Goal: Transaction & Acquisition: Obtain resource

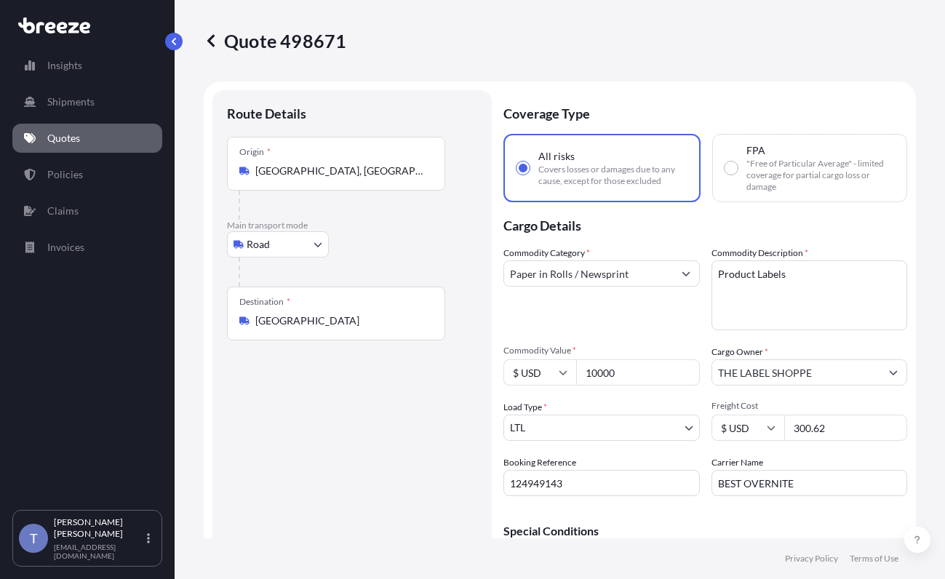
select select "Road"
select select "1"
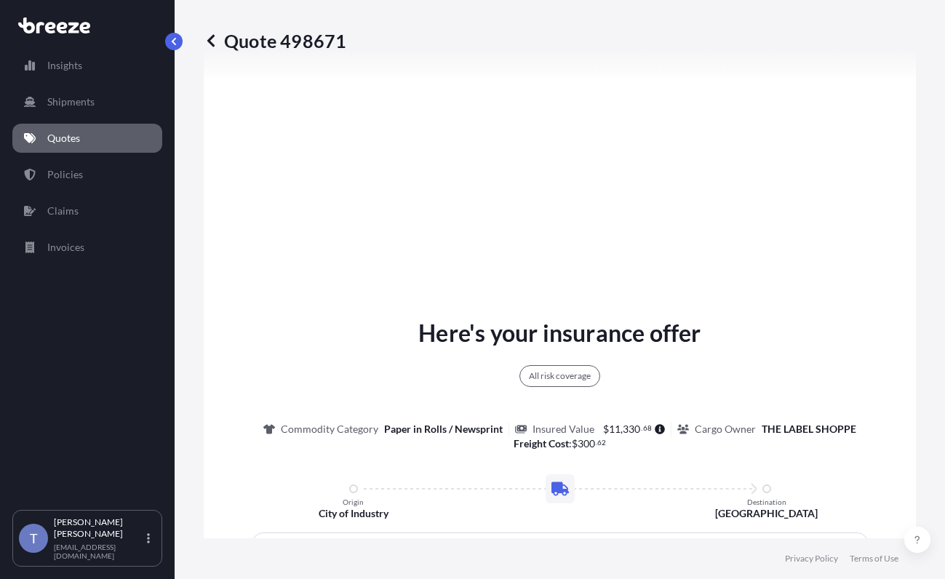
click at [872, 143] on div "Here's your insurance offer All risk coverage Commodity Category Paper in Rolls…" at bounding box center [560, 567] width 672 height 1052
click at [74, 146] on p "Quotes" at bounding box center [63, 138] width 33 height 15
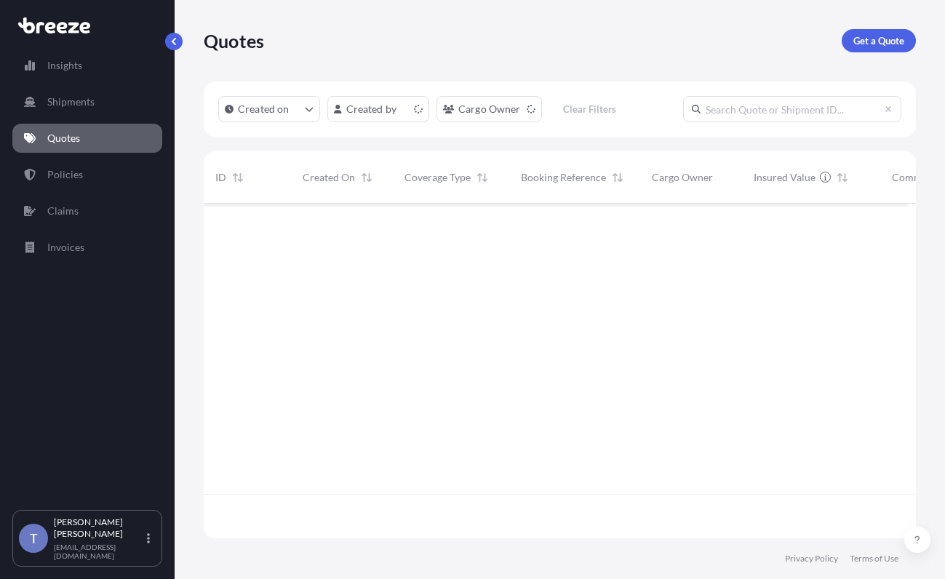
scroll to position [317, 694]
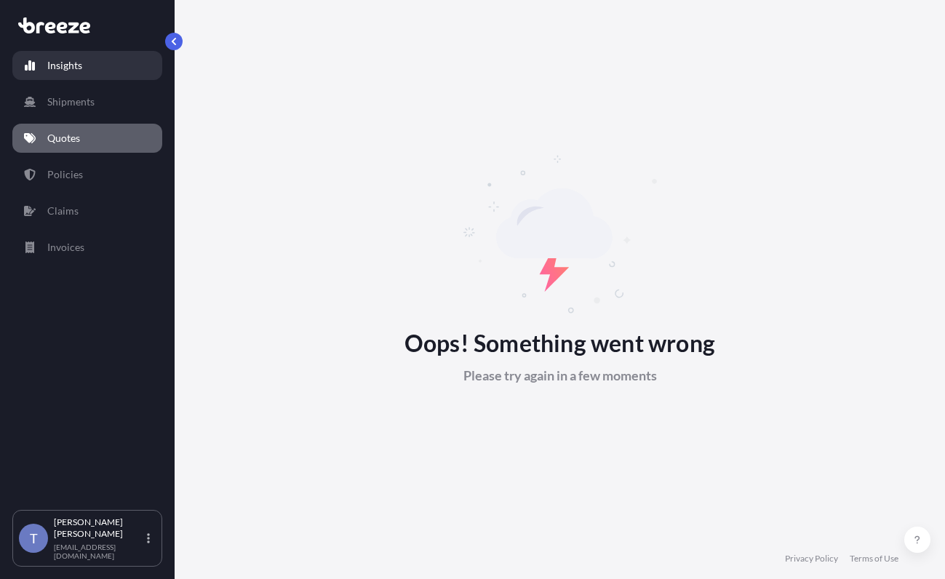
click at [63, 65] on p "Insights" at bounding box center [64, 65] width 35 height 15
select select "2025"
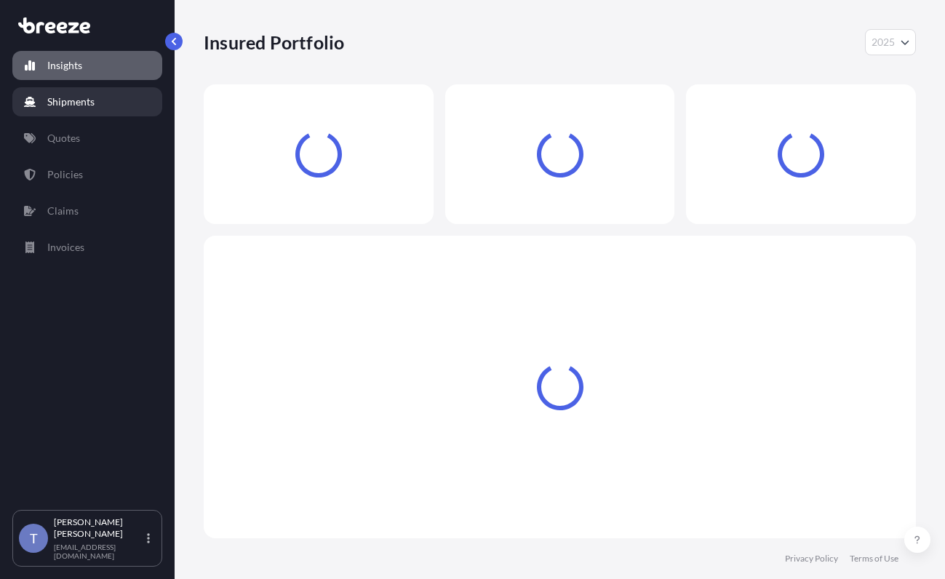
click at [72, 109] on p "Shipments" at bounding box center [70, 102] width 47 height 15
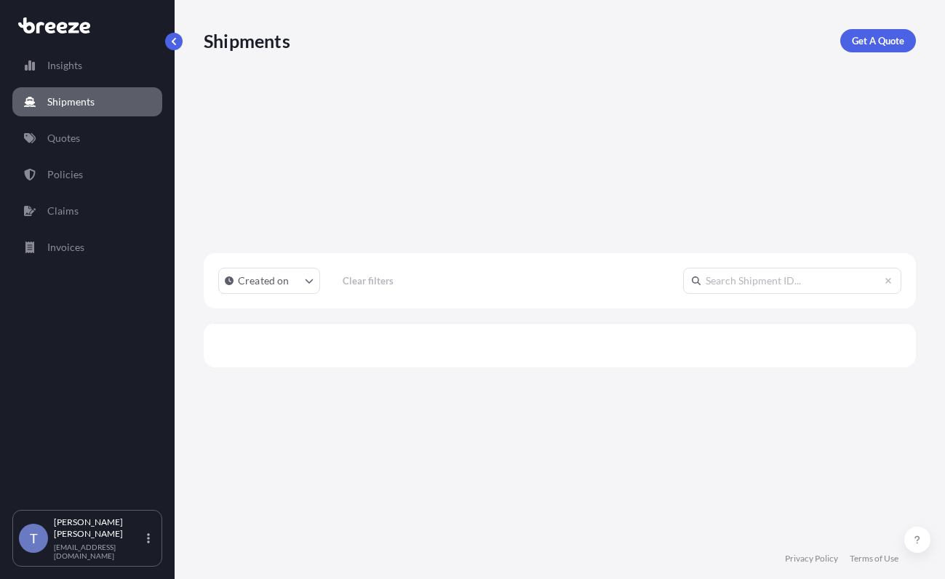
scroll to position [317, 694]
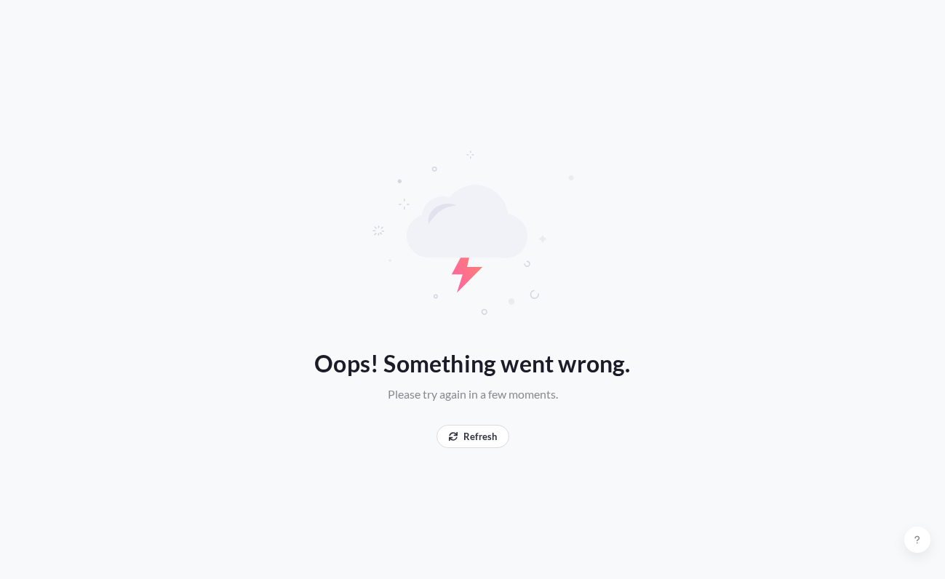
click at [82, 146] on div "Oops! Something went wrong. Please try again in a few moments. Refresh" at bounding box center [472, 289] width 945 height 579
click at [481, 429] on button "Refresh" at bounding box center [473, 436] width 73 height 23
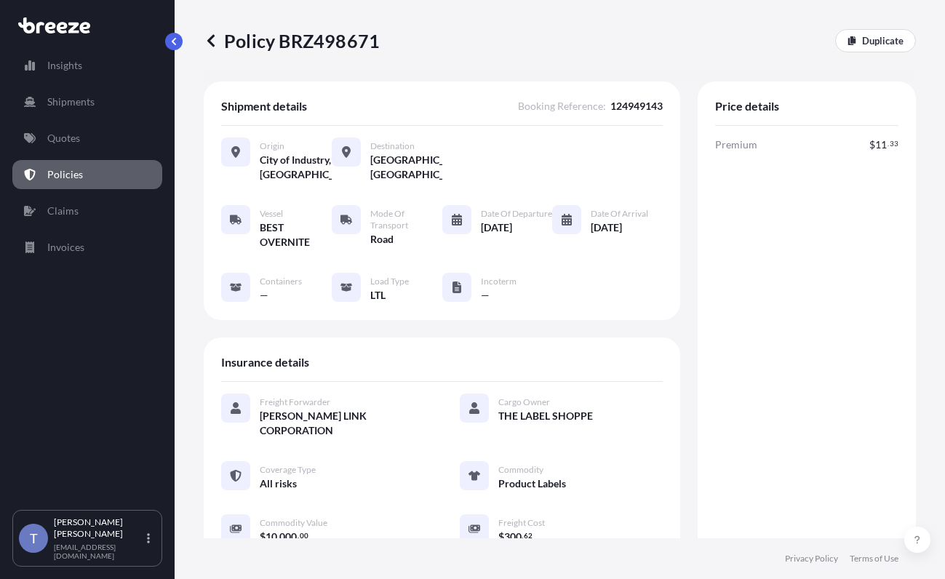
scroll to position [509, 0]
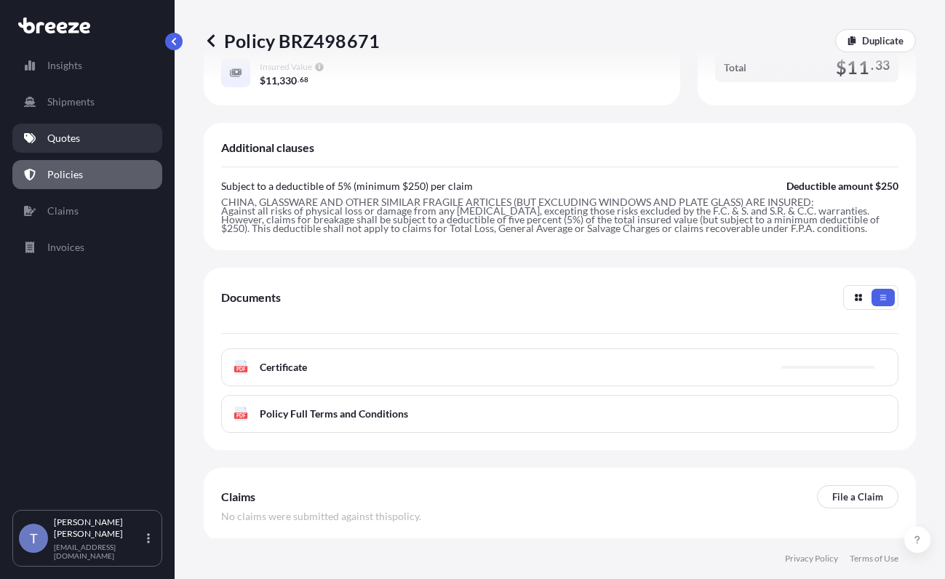
click at [80, 146] on p "Quotes" at bounding box center [63, 138] width 33 height 15
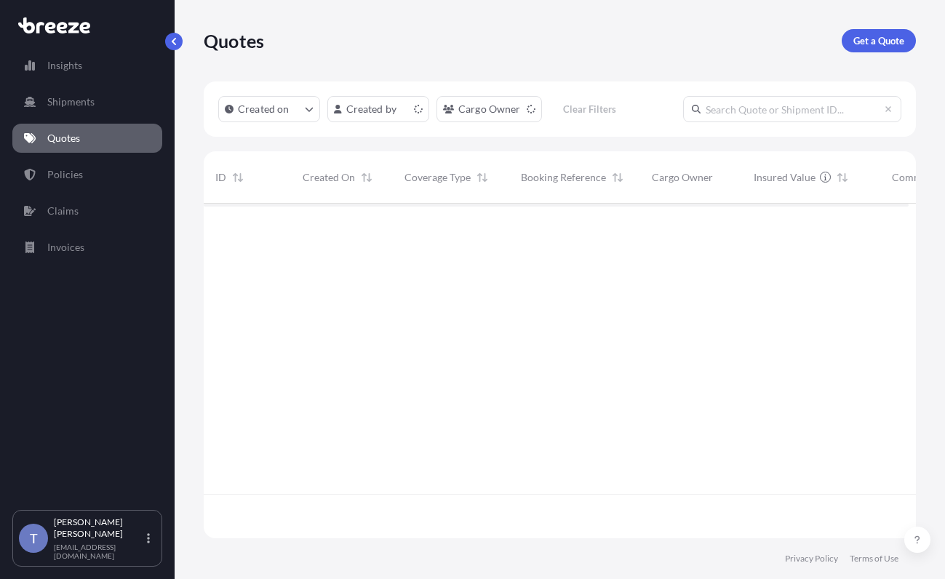
scroll to position [317, 694]
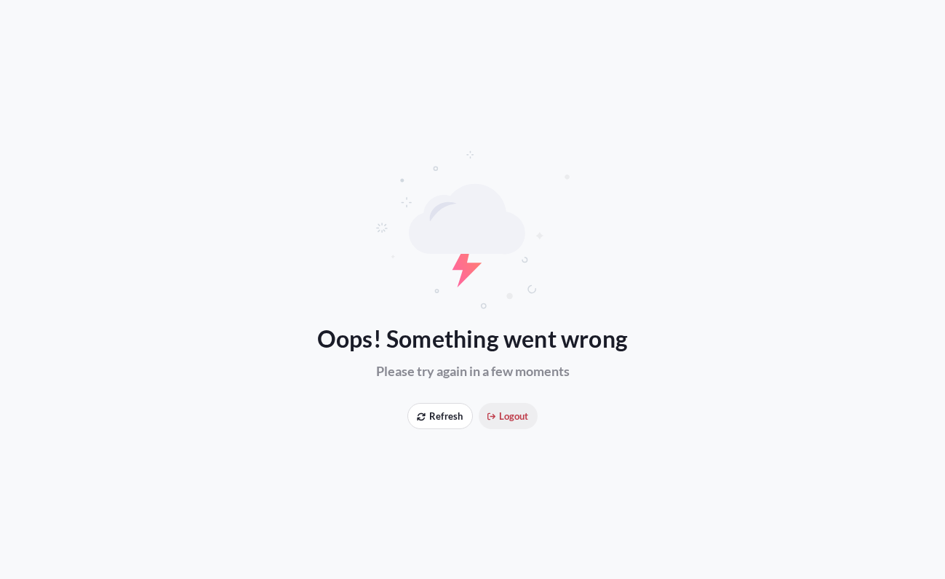
click at [518, 415] on span "Logout" at bounding box center [508, 416] width 41 height 15
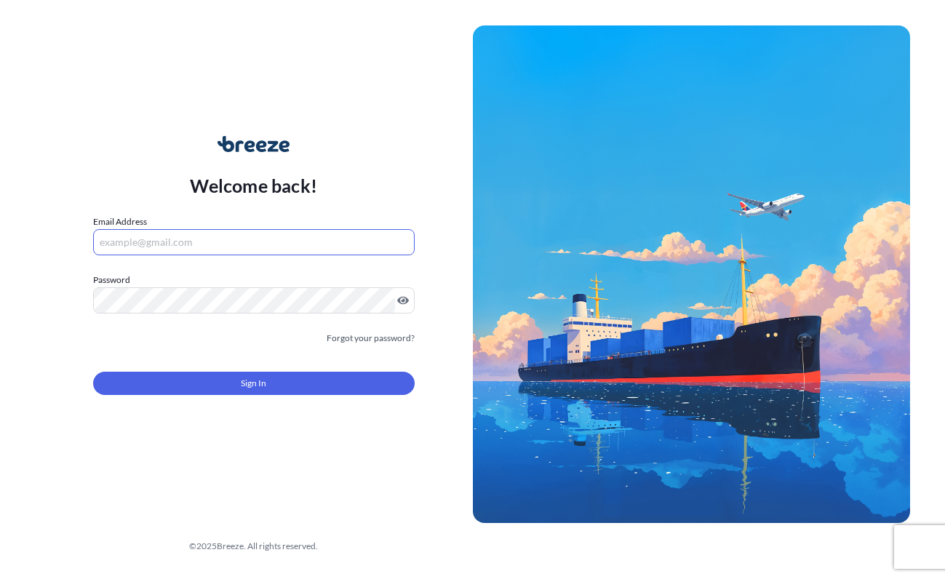
click at [178, 242] on input "Email Address" at bounding box center [254, 242] width 322 height 26
type input "SHIPUSA@GLOVALINK.NET"
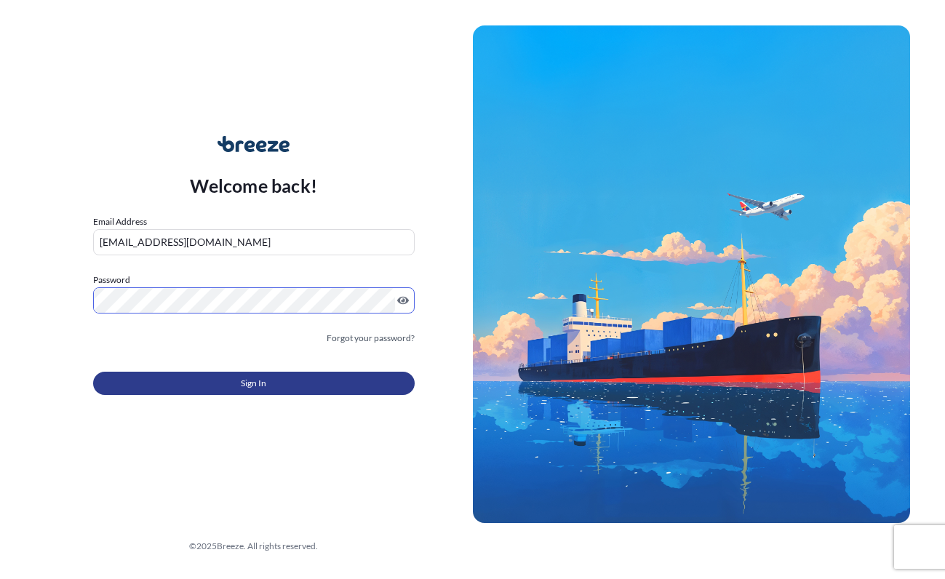
click at [266, 391] on span "Sign In" at bounding box center [253, 383] width 25 height 15
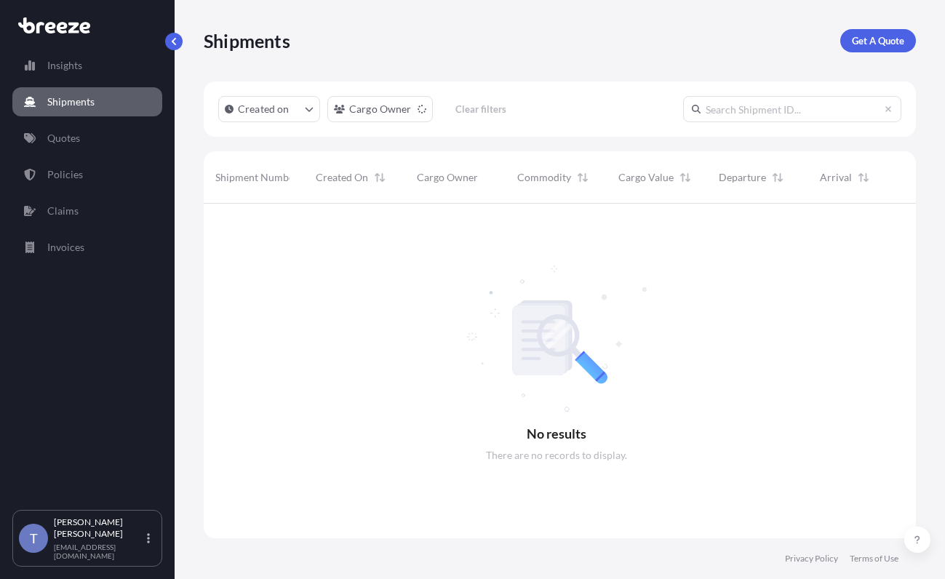
scroll to position [361, 694]
click at [96, 143] on link "Quotes" at bounding box center [87, 138] width 150 height 29
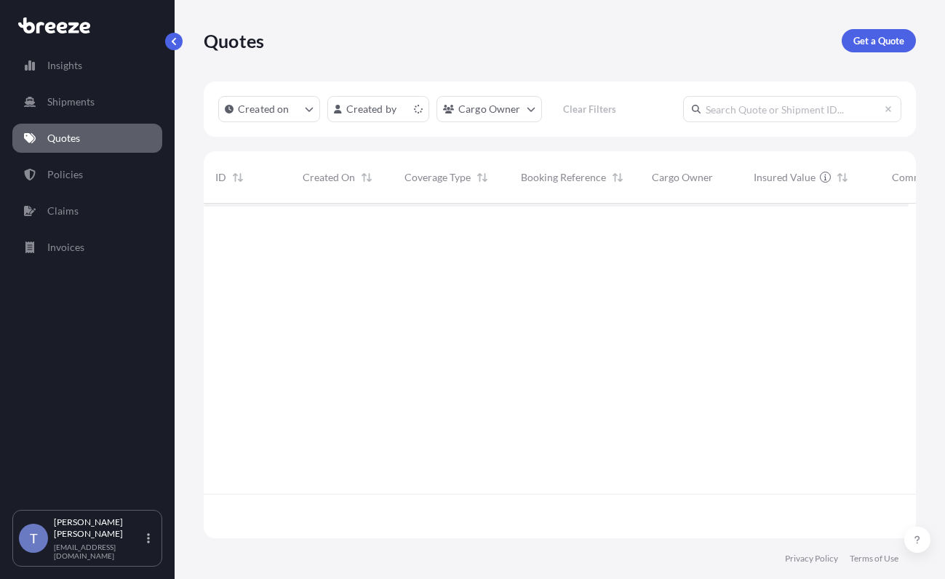
scroll to position [317, 694]
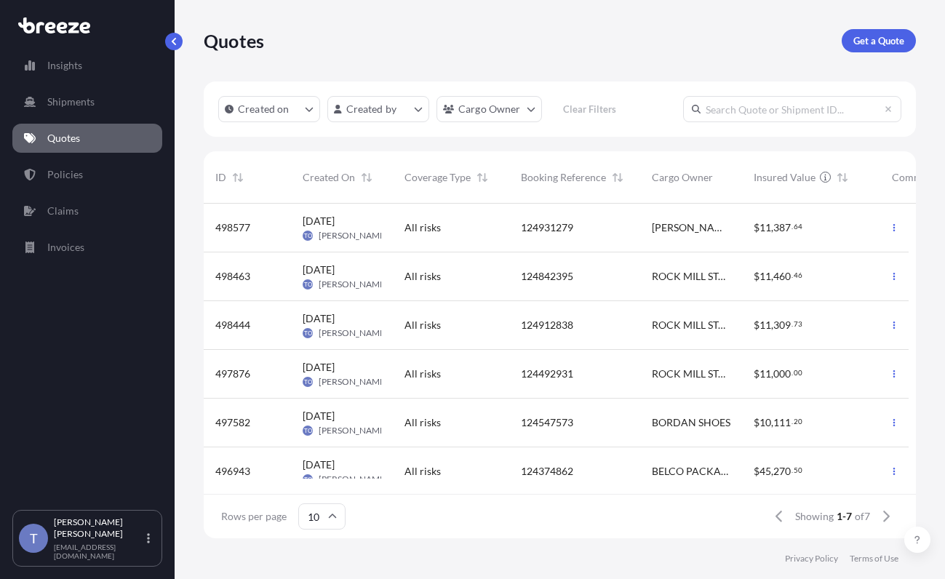
click at [752, 118] on input "text" at bounding box center [792, 109] width 218 height 26
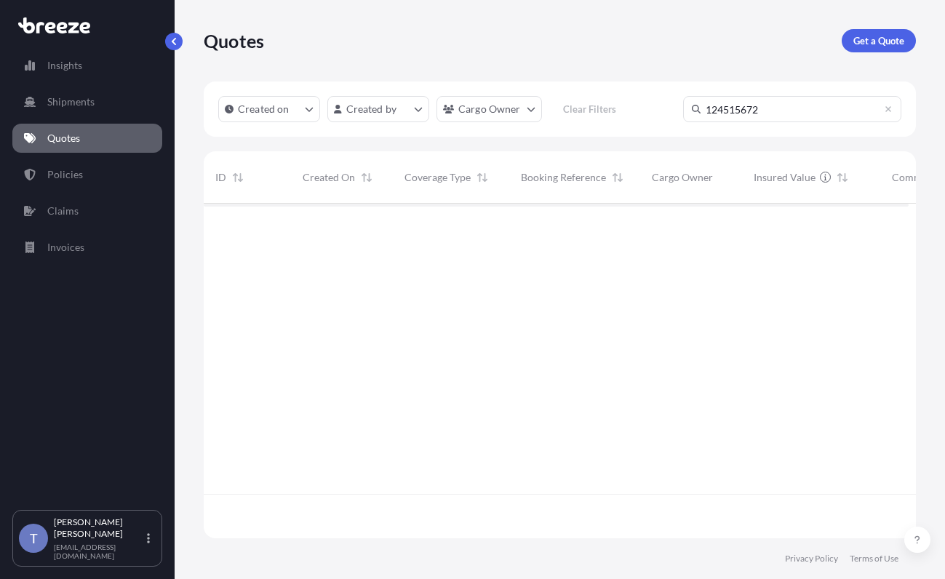
scroll to position [361, 694]
type input "124515672"
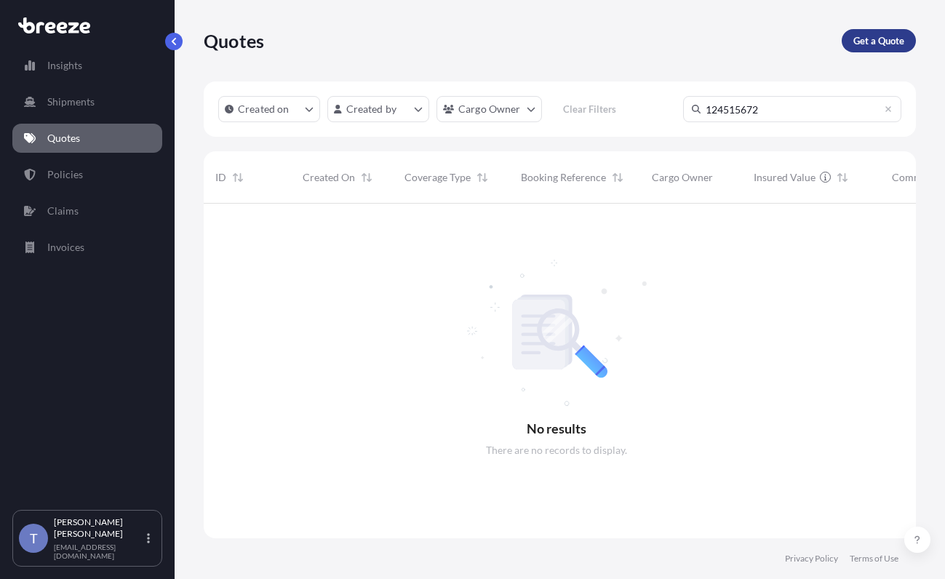
click at [867, 39] on p "Get a Quote" at bounding box center [879, 40] width 51 height 15
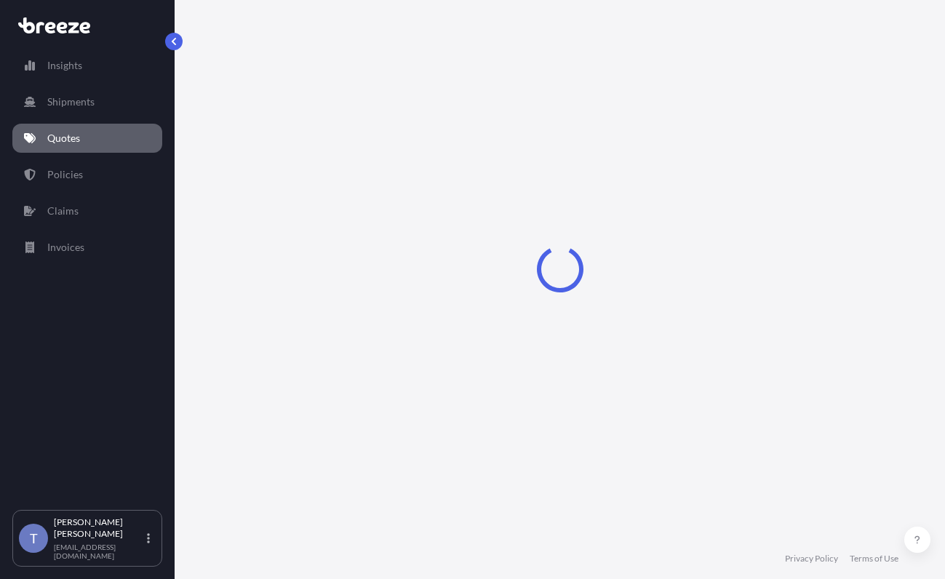
scroll to position [26, 0]
select select "Sea"
select select "1"
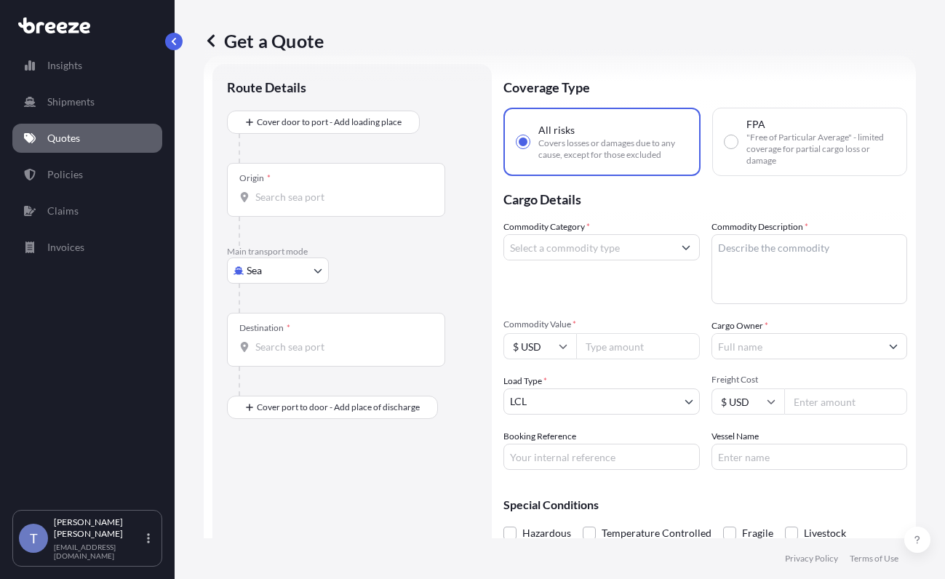
click at [316, 303] on body "Insights Shipments Quotes Policies Claims Invoices T Tania Orozco shipusa@glova…" at bounding box center [472, 344] width 945 height 688
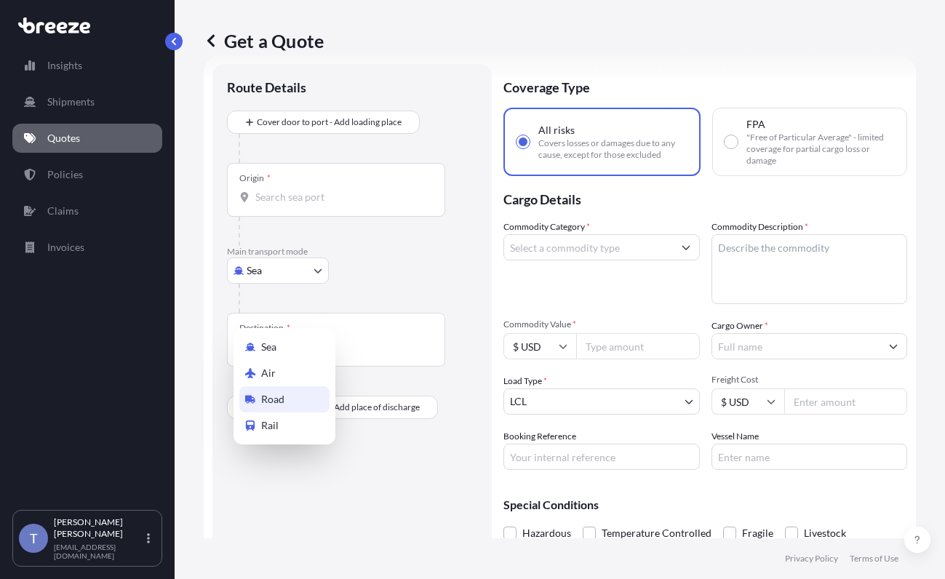
click at [311, 402] on div "Road" at bounding box center [284, 399] width 90 height 26
select select "Road"
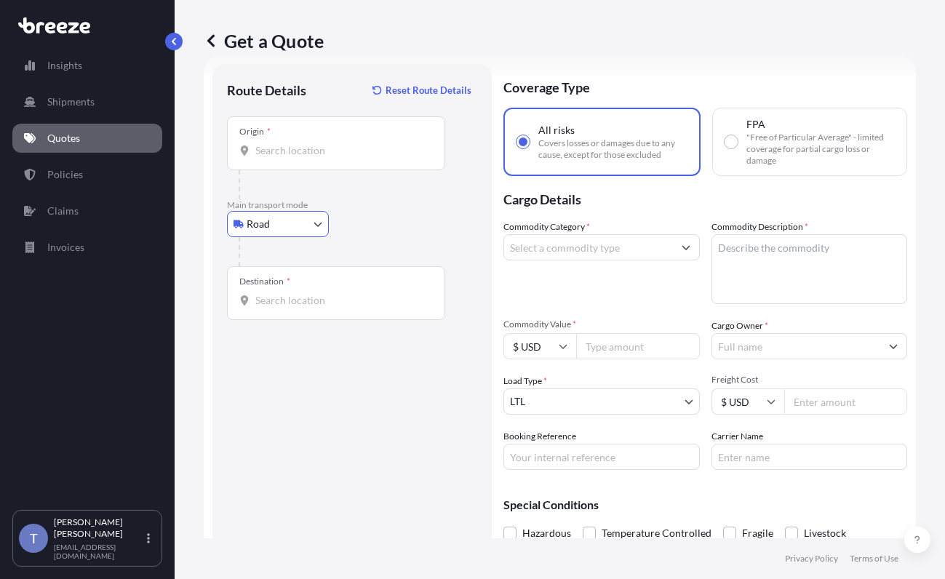
click at [381, 158] on input "Origin *" at bounding box center [341, 150] width 172 height 15
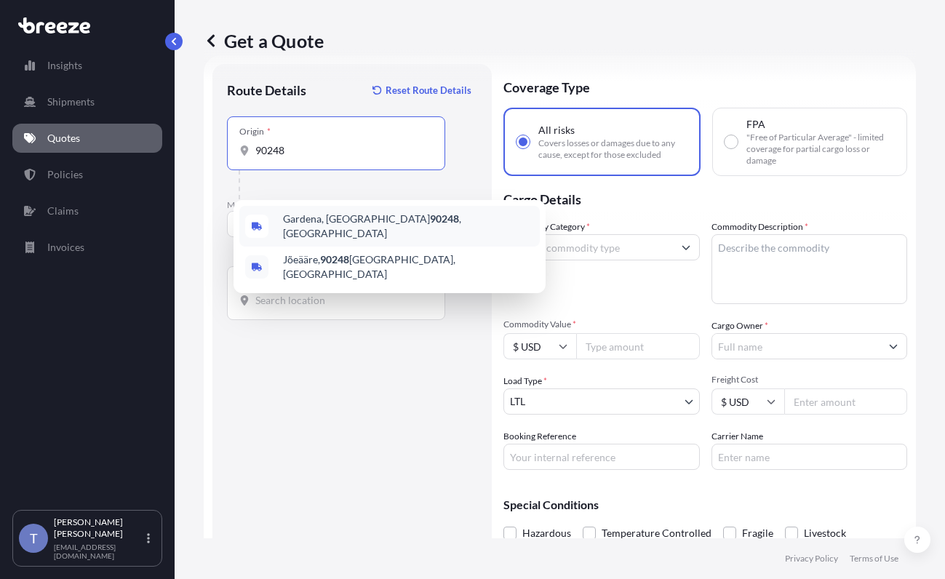
click at [373, 241] on div "Gardena, CA 90248 , USA" at bounding box center [389, 226] width 301 height 41
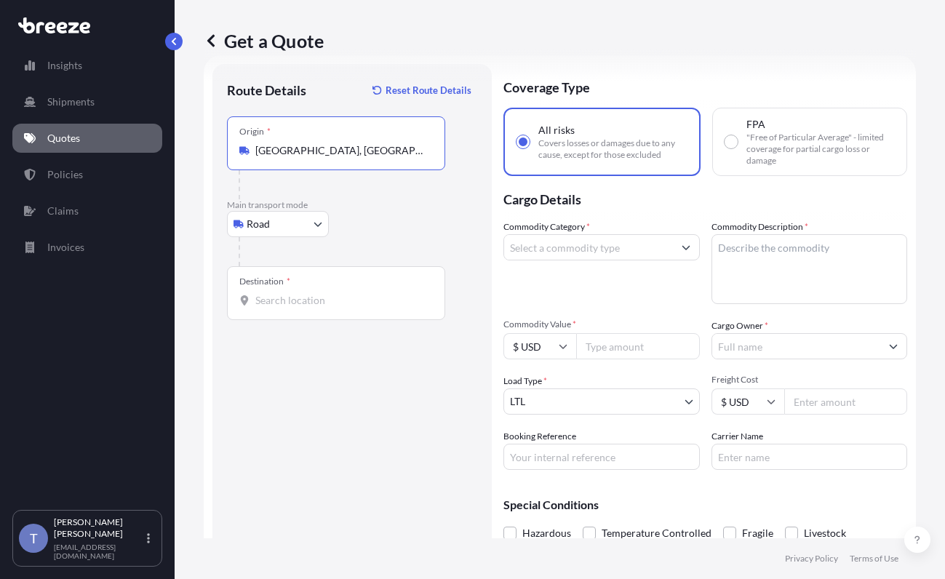
type input "Gardena, CA 90248, USA"
click at [316, 308] on input "Destination *" at bounding box center [341, 300] width 172 height 15
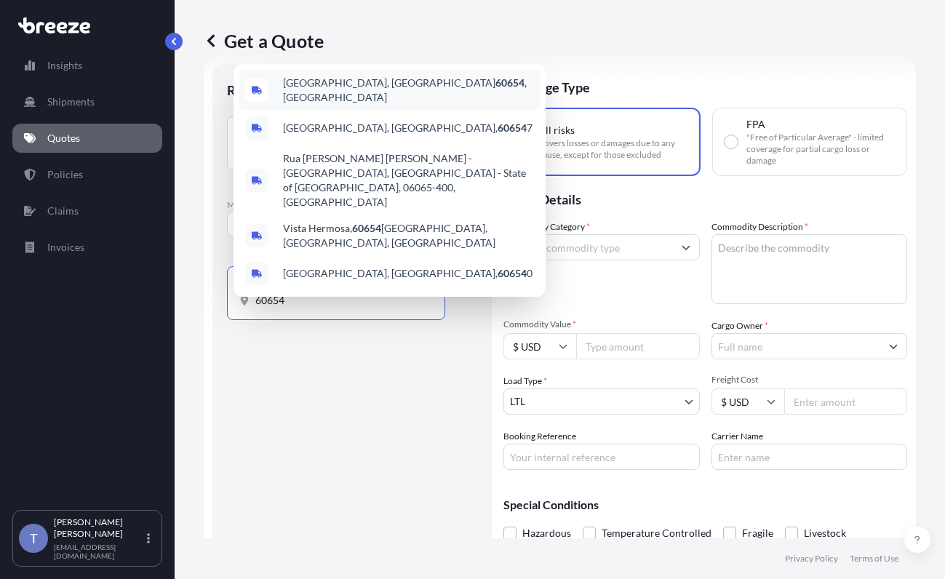
click at [379, 102] on span "Chicago, IL 60654 , USA" at bounding box center [408, 90] width 251 height 29
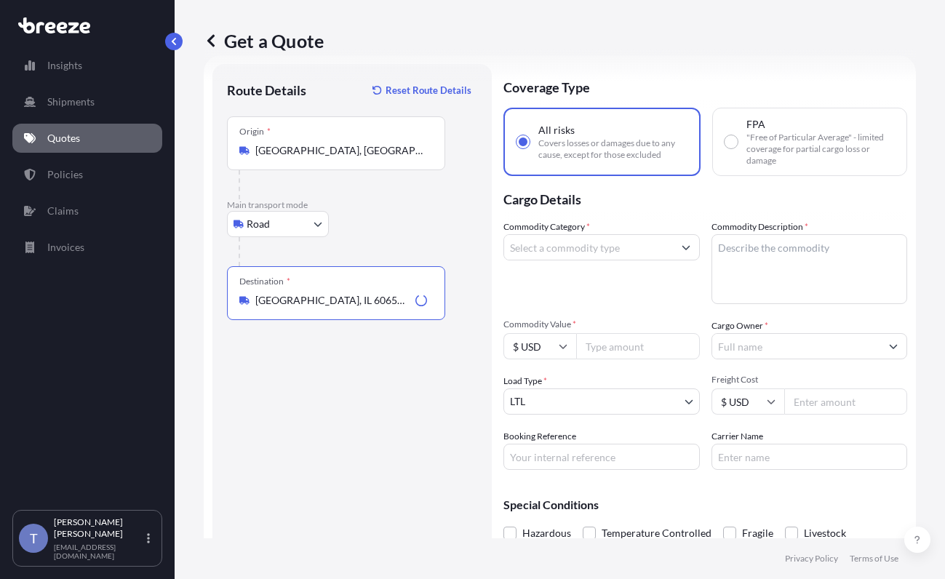
type input "Chicago, IL 60654, USA"
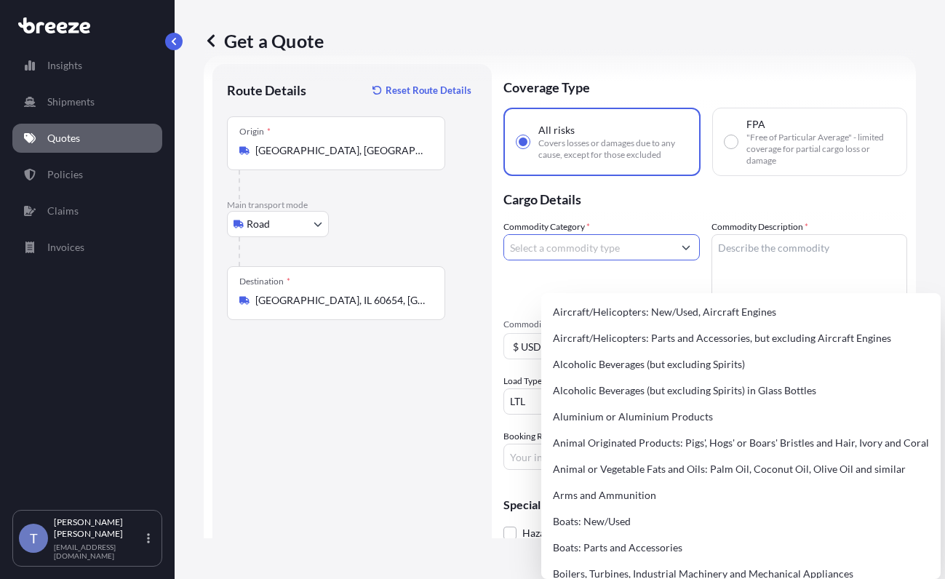
click at [611, 261] on input "Commodity Category *" at bounding box center [588, 247] width 169 height 26
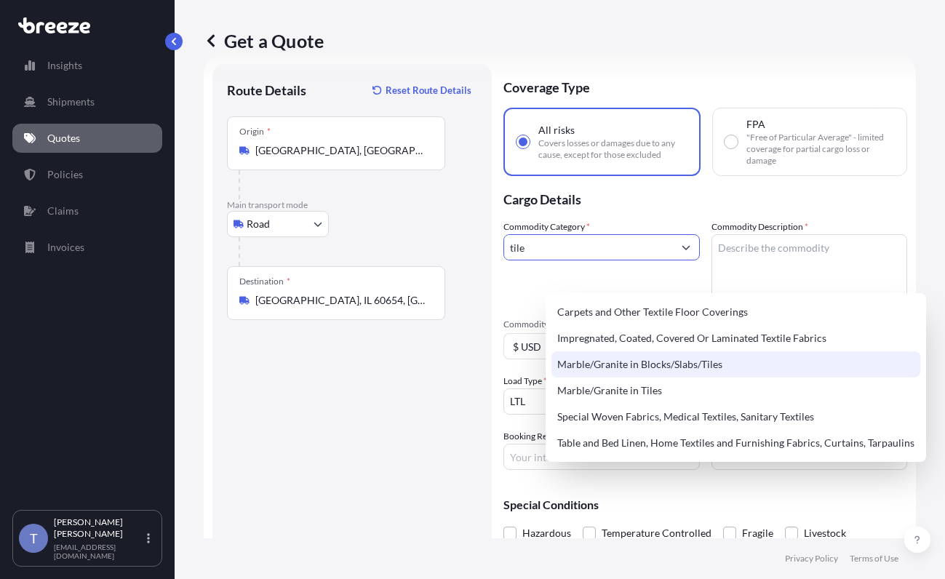
click at [696, 374] on div "Marble/Granite in Blocks/Slabs/Tiles" at bounding box center [736, 364] width 369 height 26
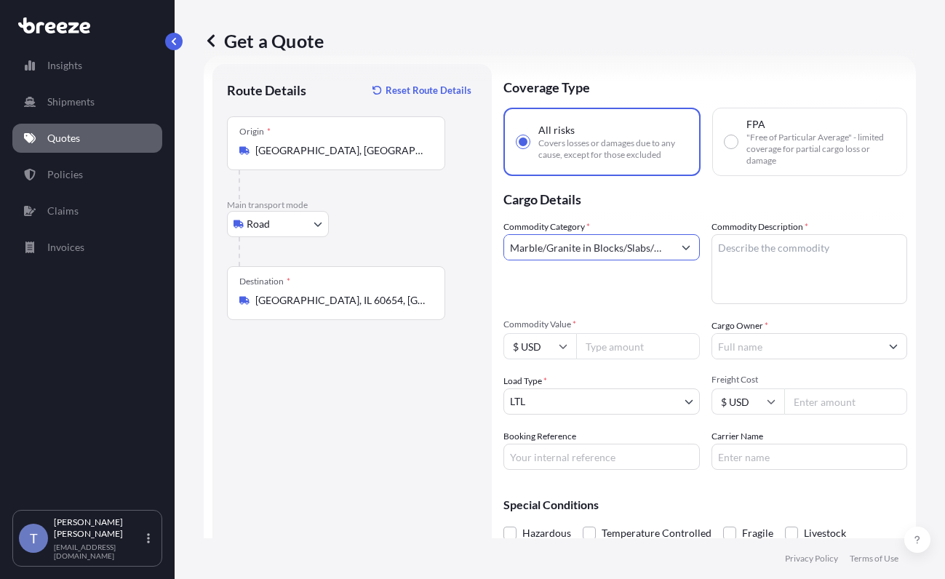
type input "Marble/Granite in Blocks/Slabs/Tiles"
click at [768, 283] on textarea "Commodity Description *" at bounding box center [810, 269] width 196 height 70
type textarea "tile"
click at [794, 359] on input "Cargo Owner *" at bounding box center [796, 346] width 169 height 26
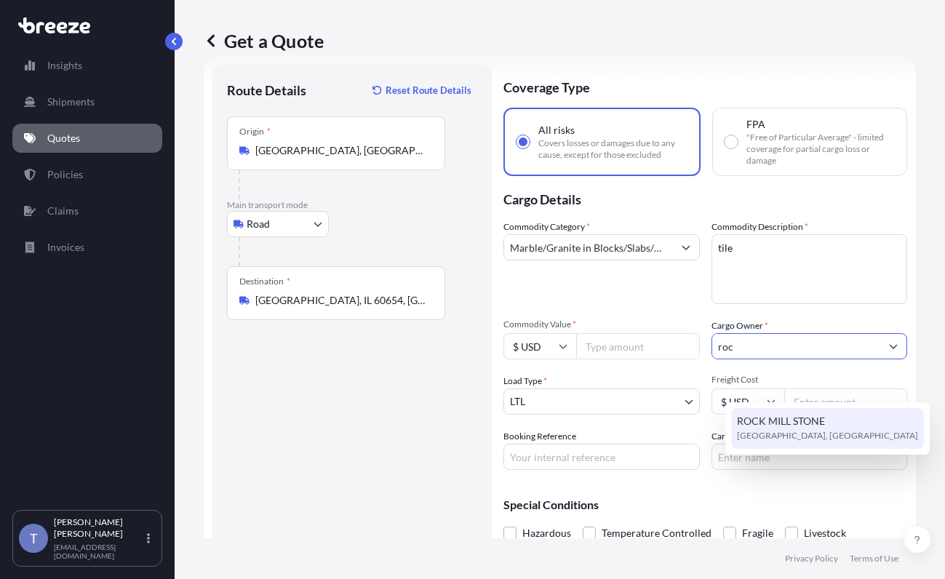
click at [809, 421] on span "ROCK MILL STONE" at bounding box center [781, 421] width 88 height 15
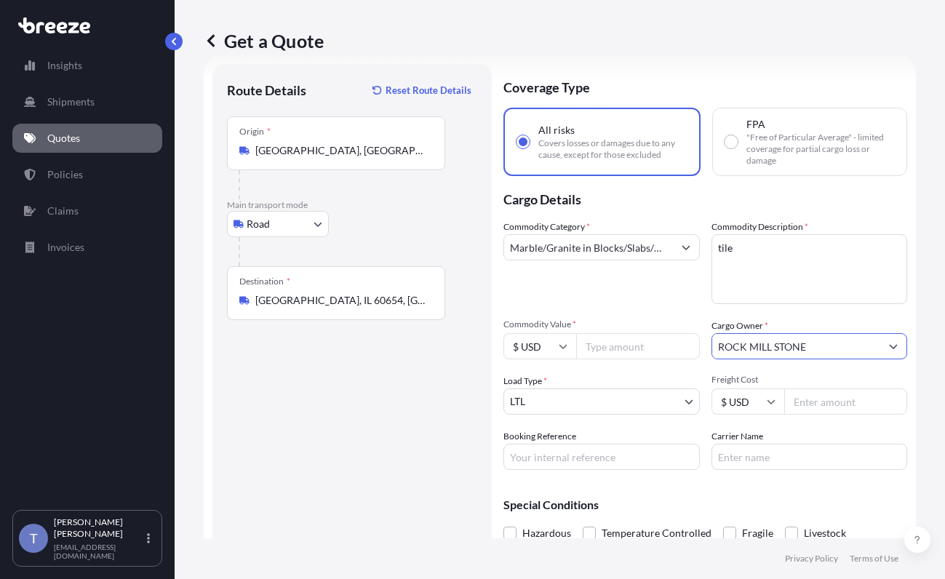
type input "ROCK MILL STONE"
click at [601, 470] on input "Booking Reference" at bounding box center [602, 457] width 196 height 26
type input "124515672"
click at [762, 470] on input "Carrier Name" at bounding box center [810, 457] width 196 height 26
type input "EDI EXPRESS"
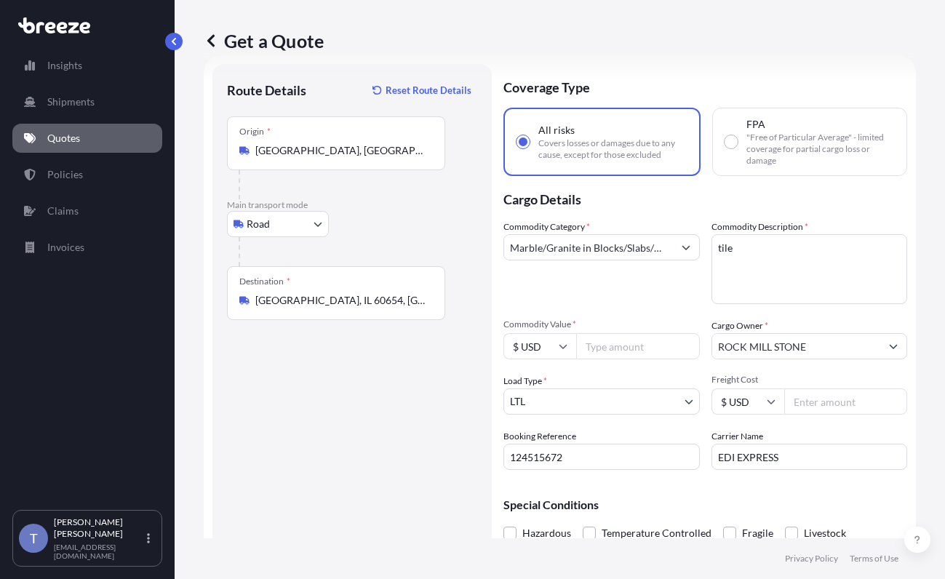
click at [829, 415] on input "Freight Cost" at bounding box center [846, 402] width 124 height 26
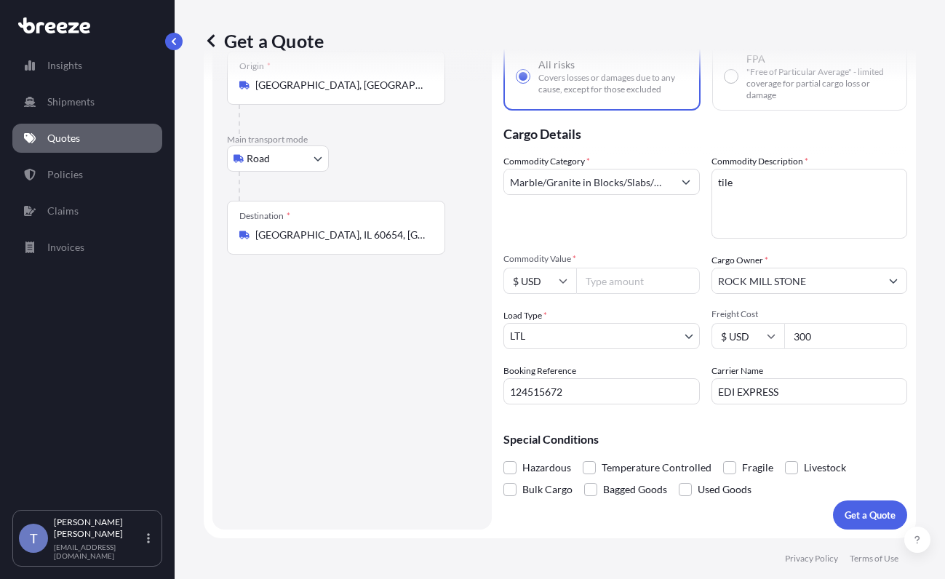
scroll to position [156, 0]
type input "300"
click at [736, 461] on span at bounding box center [729, 467] width 13 height 13
click at [723, 457] on input "Fragile" at bounding box center [723, 457] width 0 height 0
click at [845, 508] on p "Get a Quote" at bounding box center [870, 515] width 51 height 15
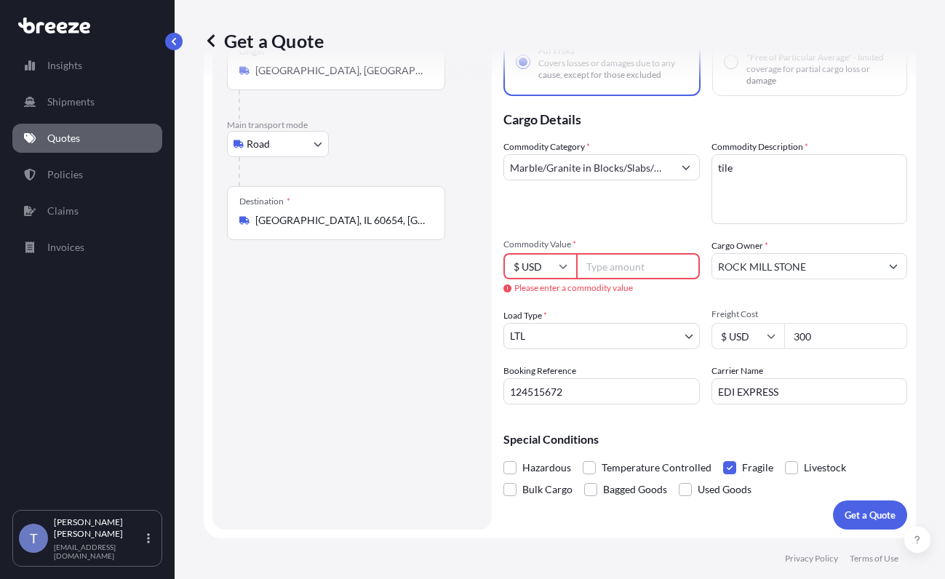
click at [645, 255] on input "Commodity Value *" at bounding box center [638, 266] width 124 height 26
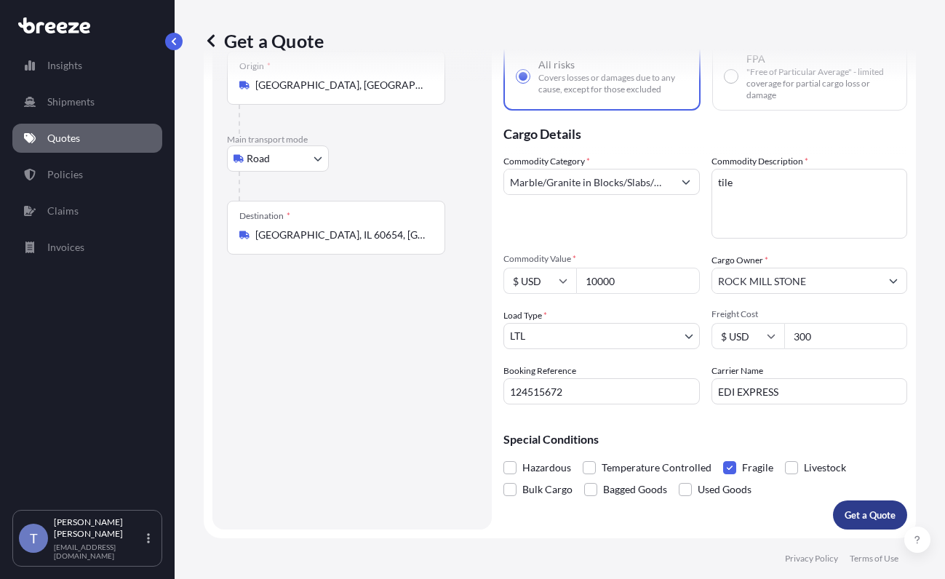
type input "10000"
click at [833, 522] on button "Get a Quote" at bounding box center [870, 515] width 74 height 29
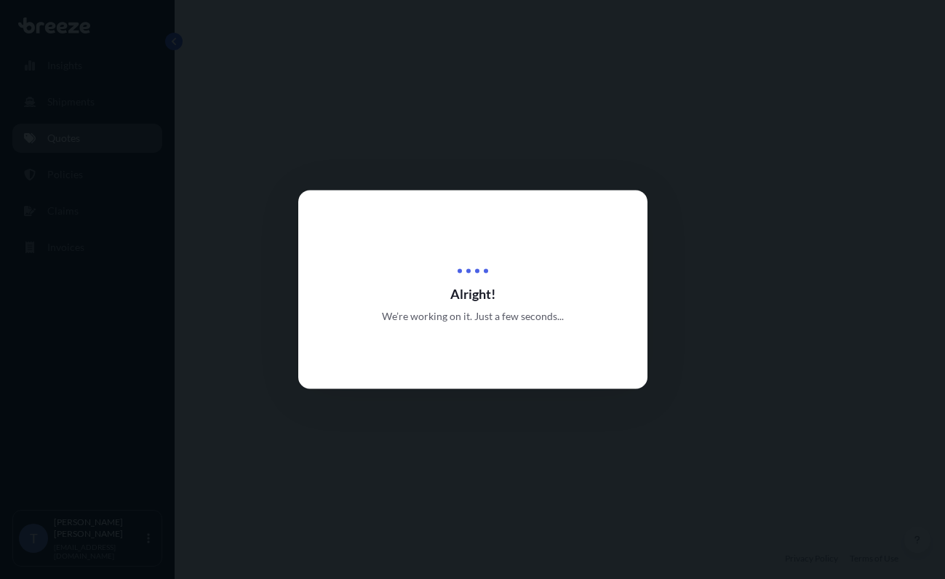
select select "Road"
select select "1"
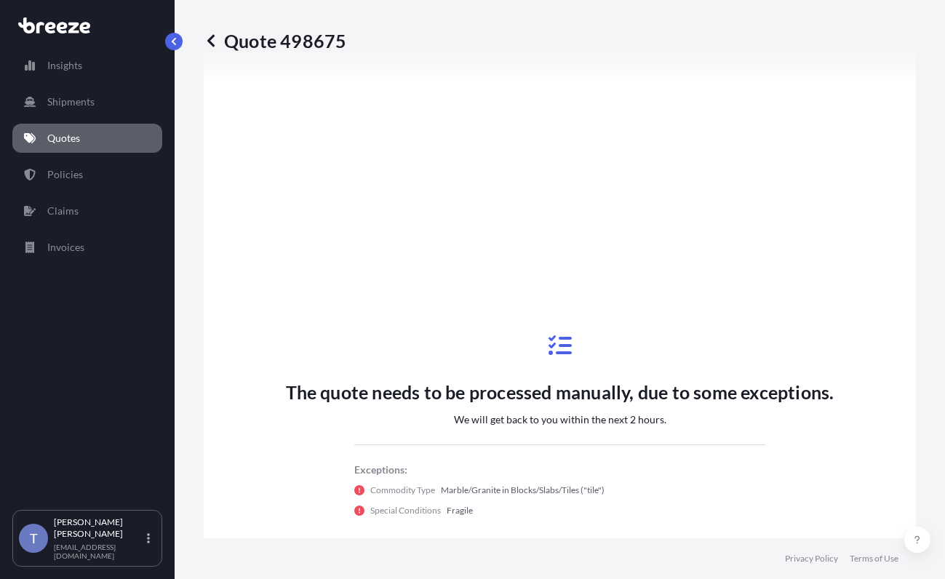
scroll to position [624, 0]
click at [80, 146] on p "Quotes" at bounding box center [63, 138] width 33 height 15
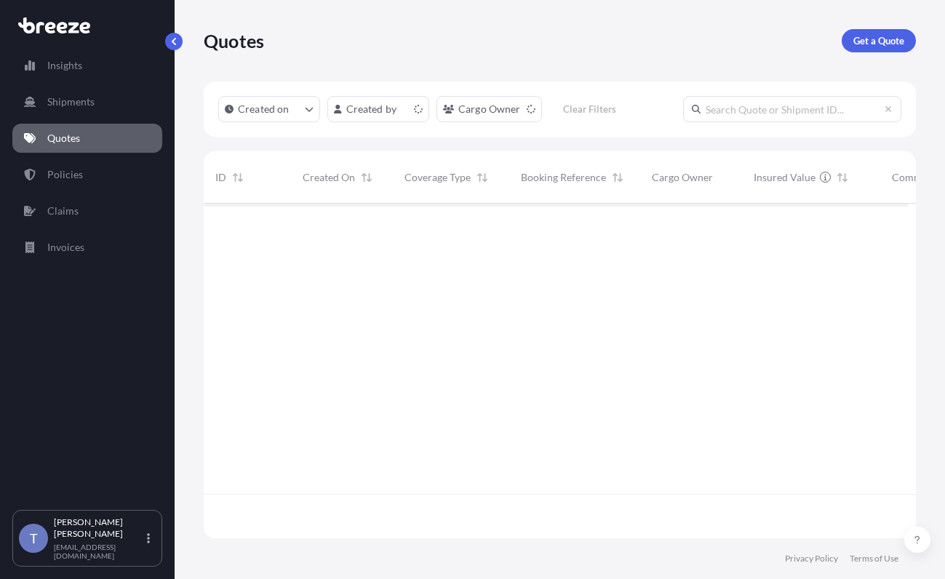
scroll to position [317, 694]
click at [886, 52] on link "Get a Quote" at bounding box center [879, 40] width 74 height 23
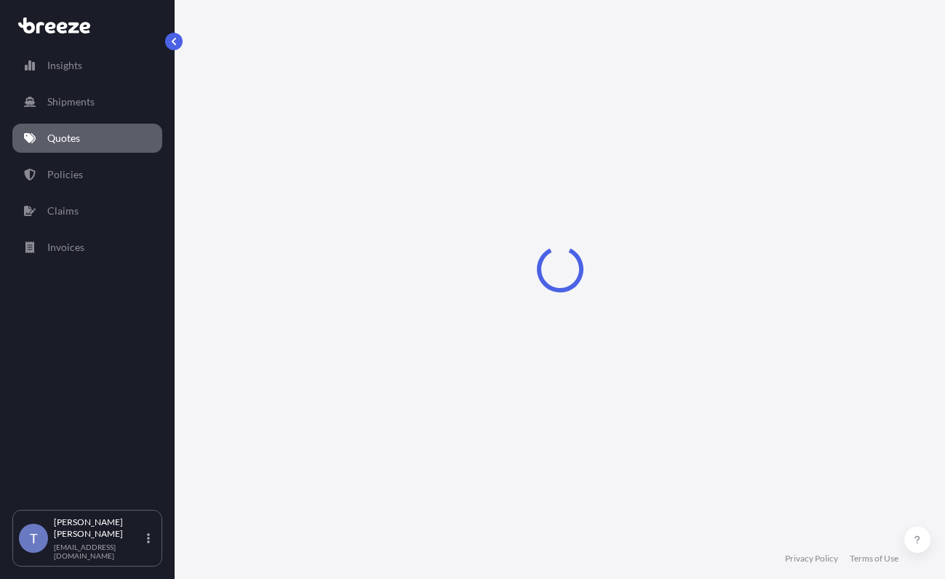
scroll to position [26, 0]
select select "Sea"
select select "1"
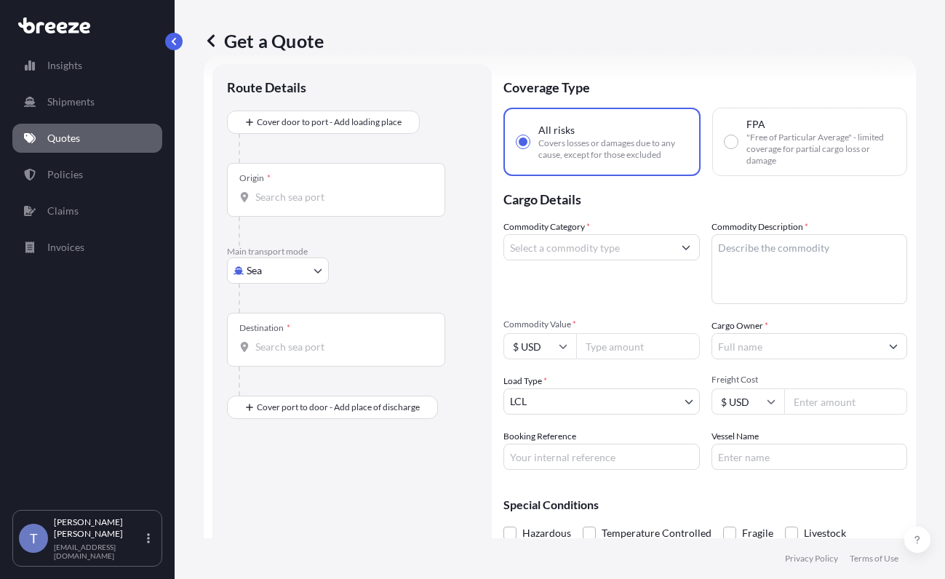
click at [282, 258] on p "Main transport mode" at bounding box center [352, 252] width 250 height 12
click at [282, 298] on body "Insights Shipments Quotes Policies Claims Invoices T Tania Orozco shipusa@glova…" at bounding box center [472, 344] width 945 height 688
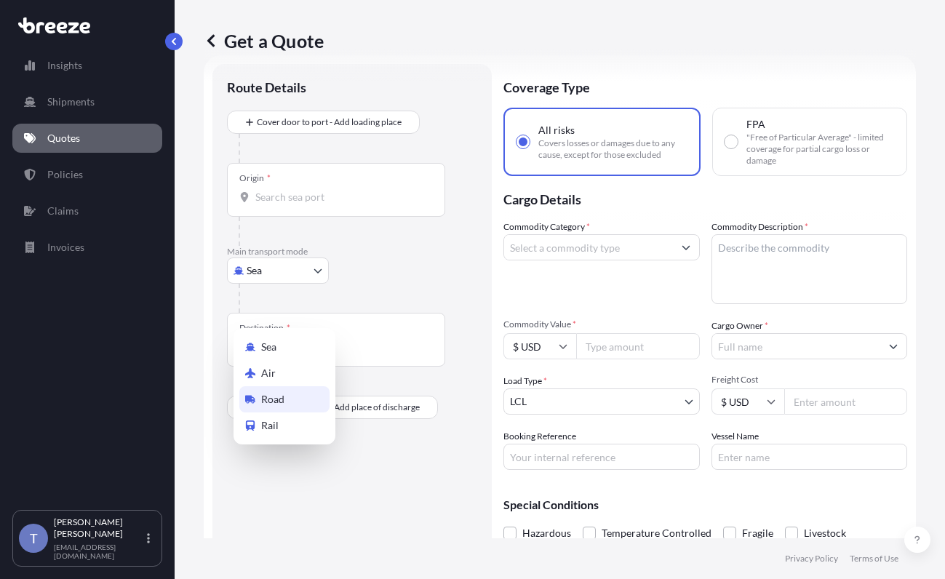
click at [293, 408] on div "Road" at bounding box center [284, 399] width 90 height 26
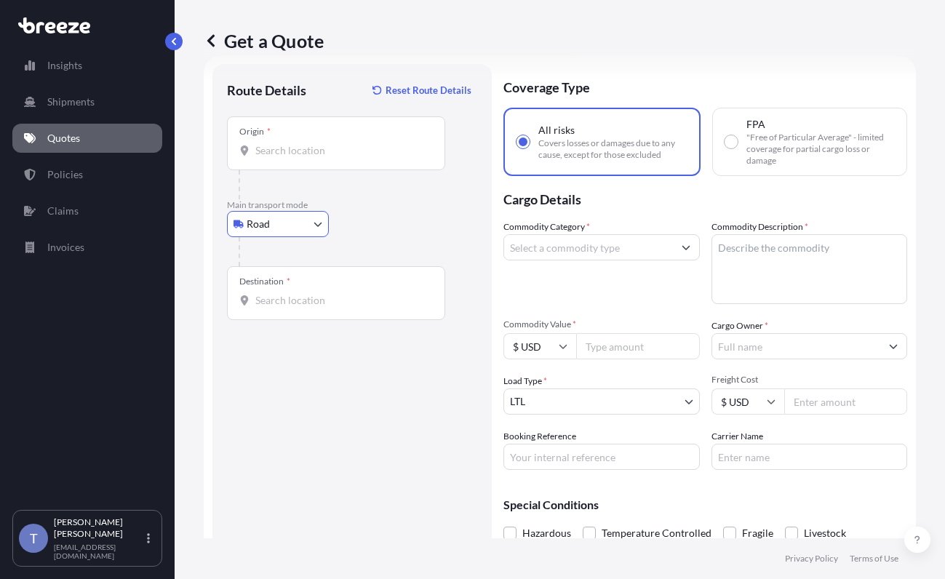
click at [340, 158] on input "Origin *" at bounding box center [341, 150] width 172 height 15
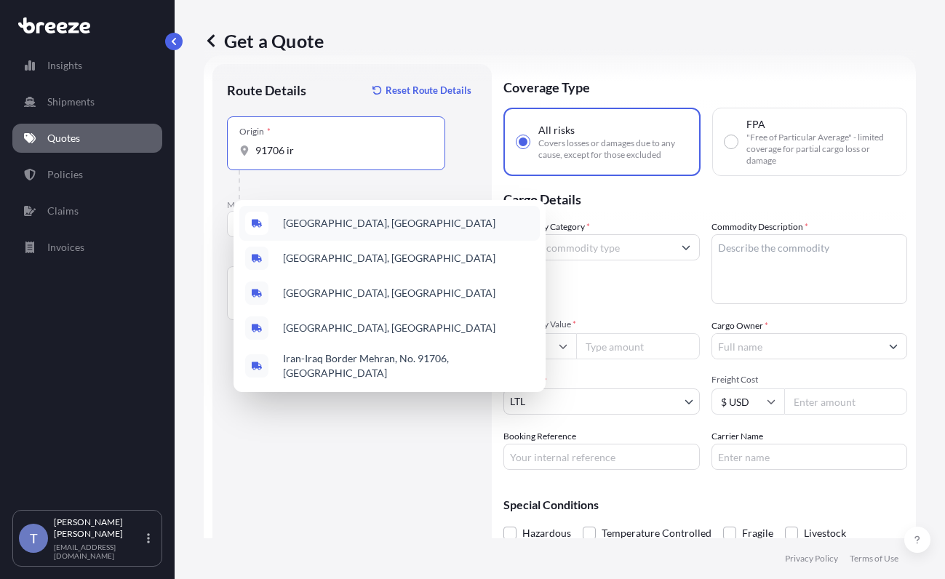
click at [395, 221] on span "Irwindale, CA 91706, USA" at bounding box center [389, 223] width 212 height 15
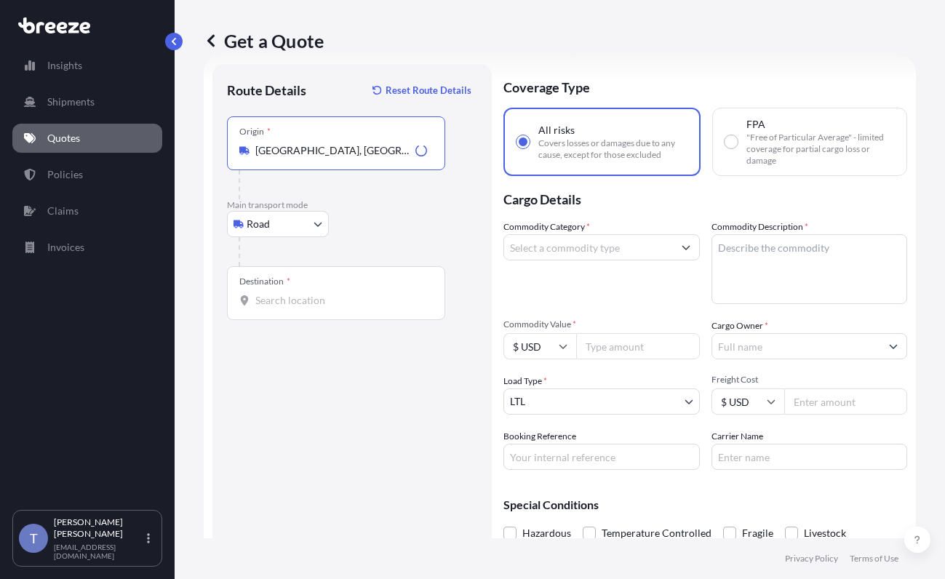
type input "Irwindale, CA 91706, USA"
click at [327, 308] on input "Destination *" at bounding box center [341, 300] width 172 height 15
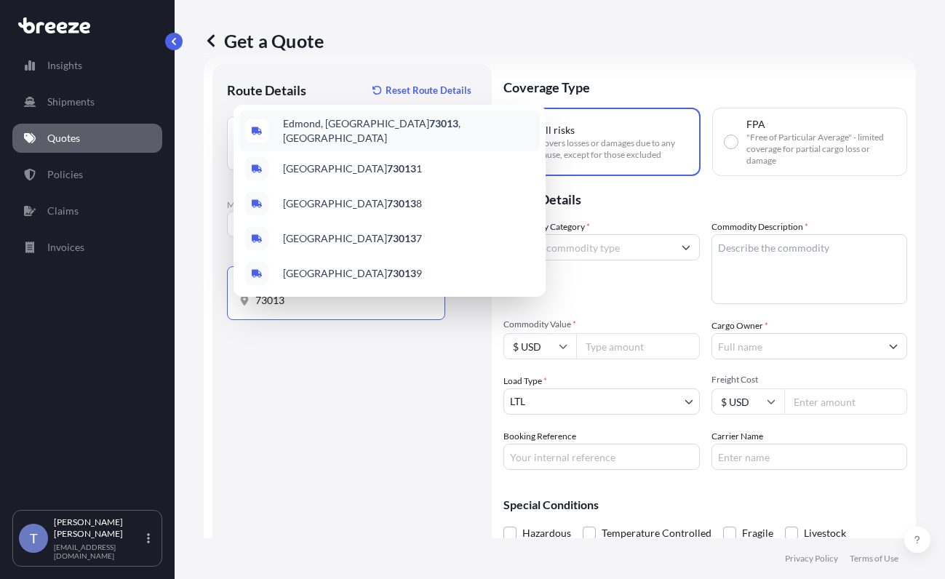
click at [396, 120] on span "Edmond, OK 73013 , USA" at bounding box center [408, 130] width 251 height 29
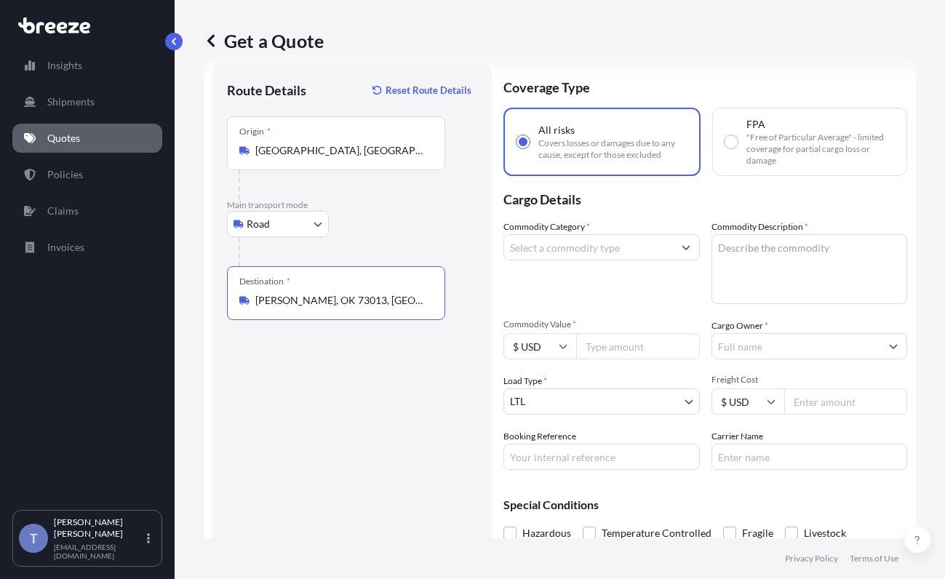
type input "Edmond, OK 73013, USA"
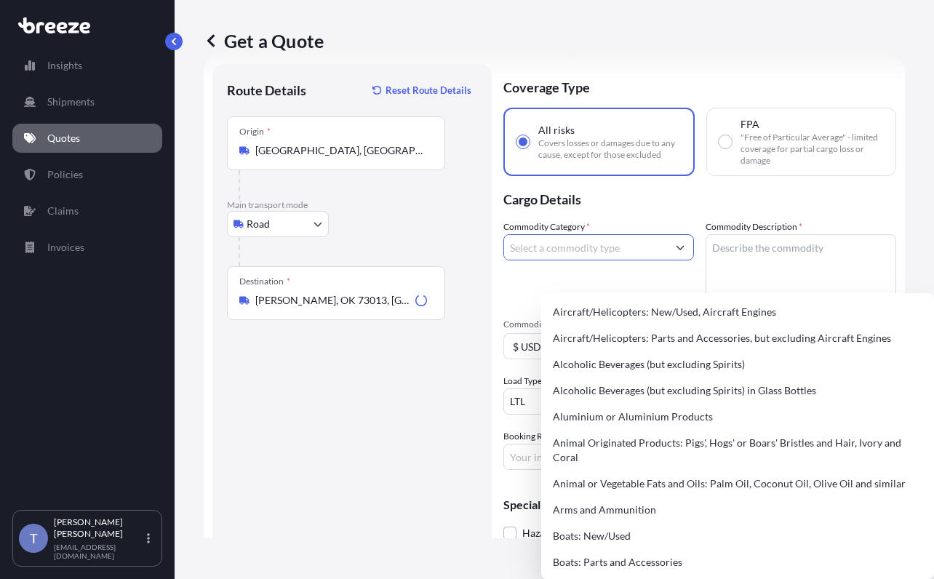
click at [557, 261] on input "Commodity Category *" at bounding box center [585, 247] width 163 height 26
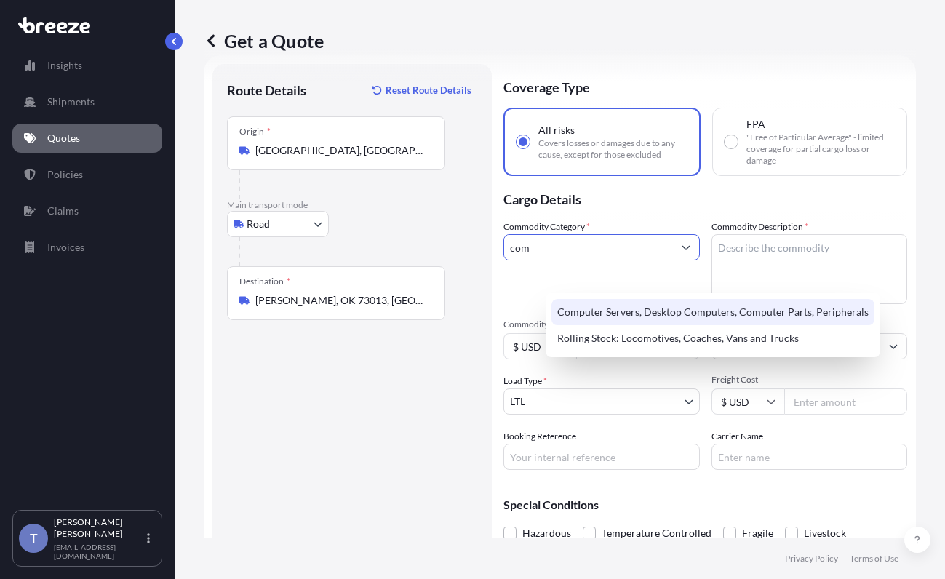
click at [650, 311] on div "Computer Servers, Desktop Computers, Computer Parts, Peripherals" at bounding box center [713, 312] width 323 height 26
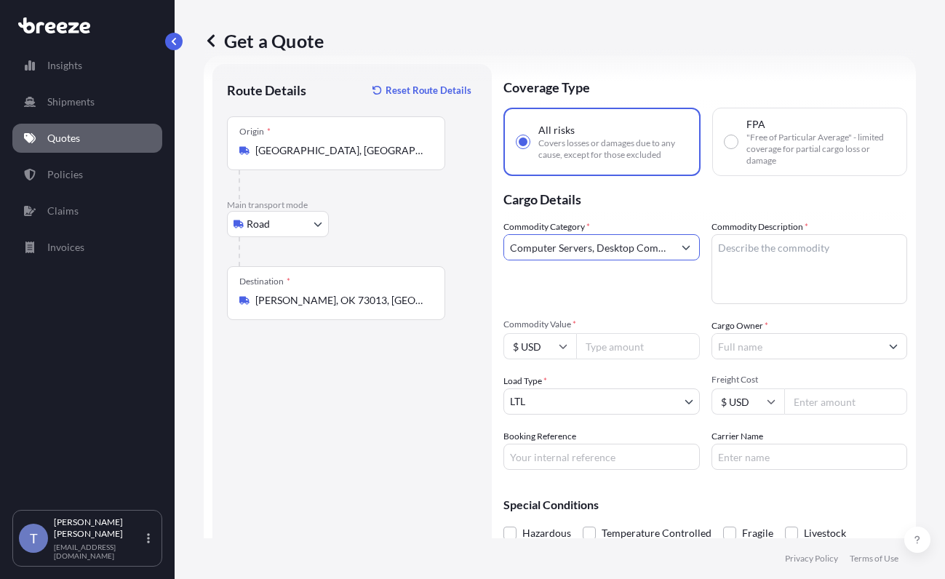
type input "Computer Servers, Desktop Computers, Computer Parts, Peripherals"
click at [659, 359] on input "Commodity Value *" at bounding box center [638, 346] width 124 height 26
paste input "35214.10"
type input "35214.10"
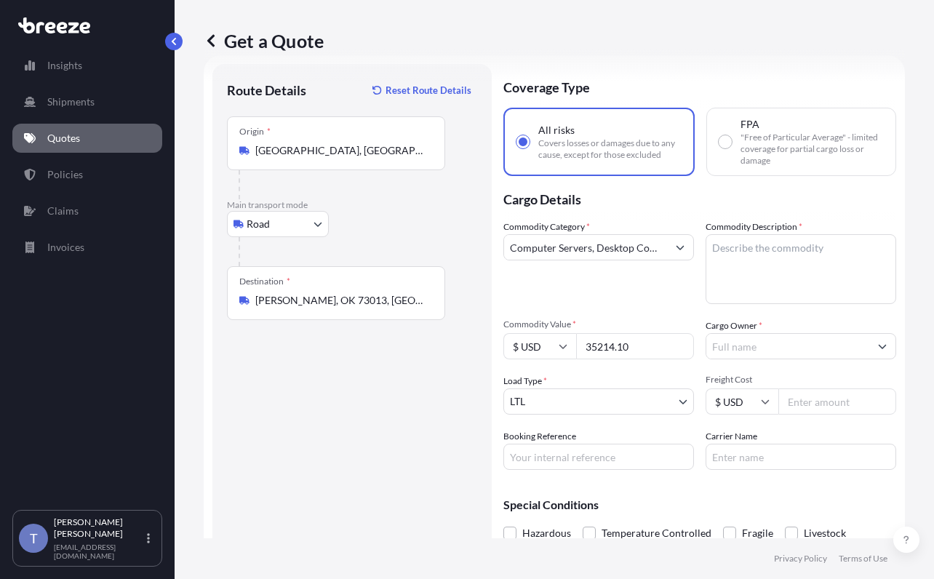
click at [806, 359] on input "Cargo Owner *" at bounding box center [788, 346] width 163 height 26
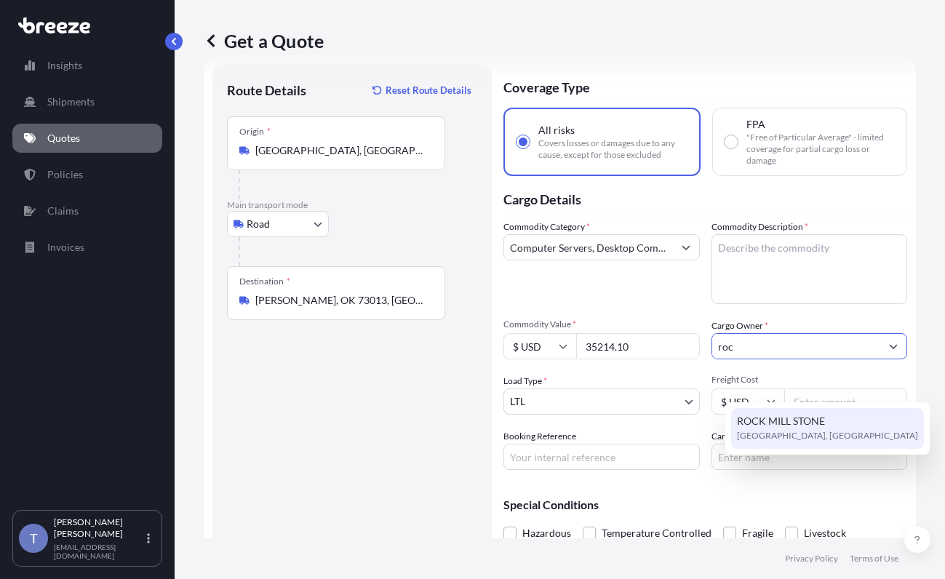
click at [816, 419] on span "ROCK MILL STONE" at bounding box center [781, 421] width 88 height 15
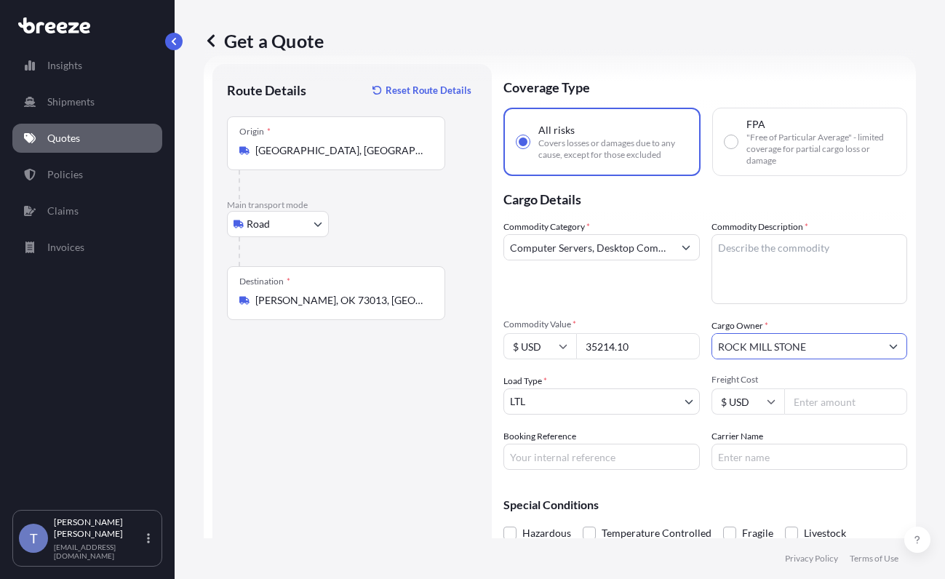
type input "ROCK MILL STONE"
click at [827, 290] on textarea "Commodity Description *" at bounding box center [810, 269] width 196 height 70
paste textarea "Extended Laptop Monitor"
type textarea "Extended Laptop Monitor"
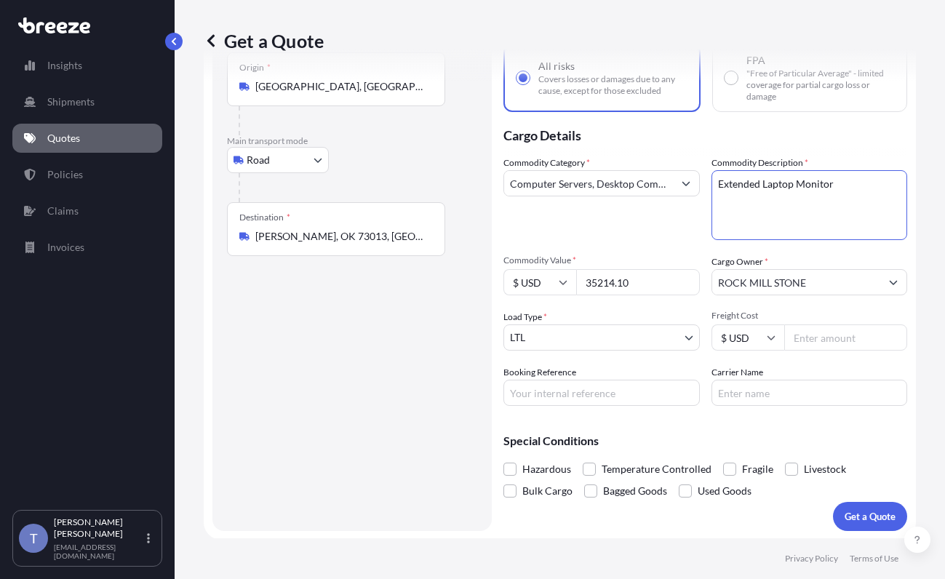
scroll to position [156, 0]
click at [691, 328] on div "Commodity Category * Computer Servers, Desktop Computers, Computer Parts, Perip…" at bounding box center [706, 279] width 404 height 250
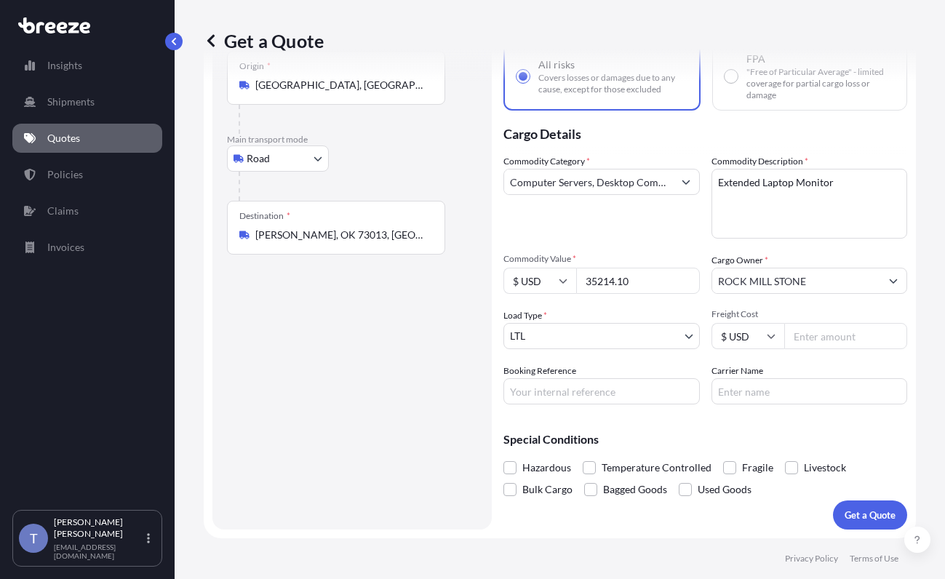
click at [788, 378] on input "Carrier Name" at bounding box center [810, 391] width 196 height 26
type input "XPO LOGISTICS"
click at [828, 323] on input "Freight Cost" at bounding box center [846, 336] width 124 height 26
type input "654.89"
click at [625, 378] on input "Booking Reference" at bounding box center [602, 391] width 196 height 26
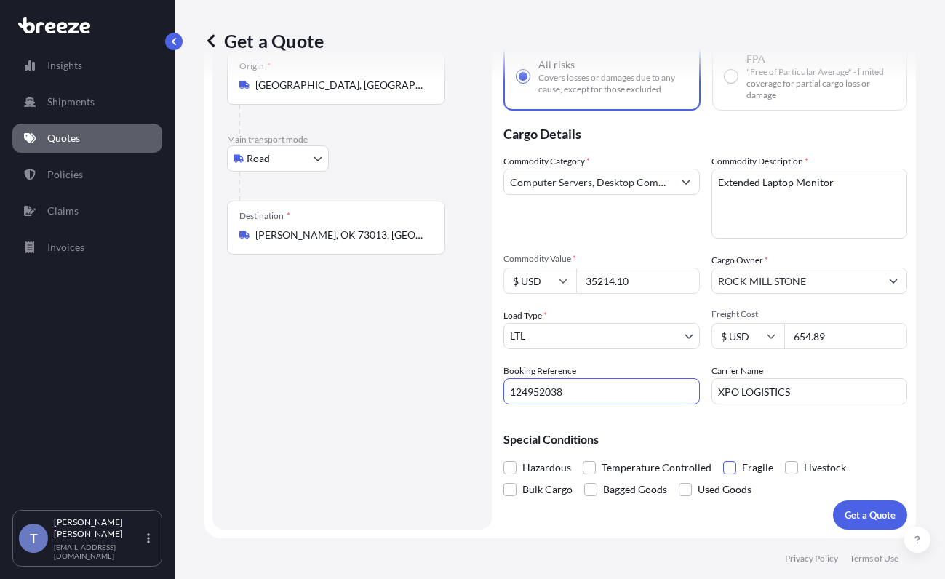
type input "124952038"
click at [736, 461] on span at bounding box center [729, 467] width 13 height 13
click at [723, 457] on input "Fragile" at bounding box center [723, 457] width 0 height 0
drag, startPoint x: 812, startPoint y: 313, endPoint x: 821, endPoint y: 311, distance: 8.9
click at [813, 323] on input "654.89" at bounding box center [846, 336] width 124 height 26
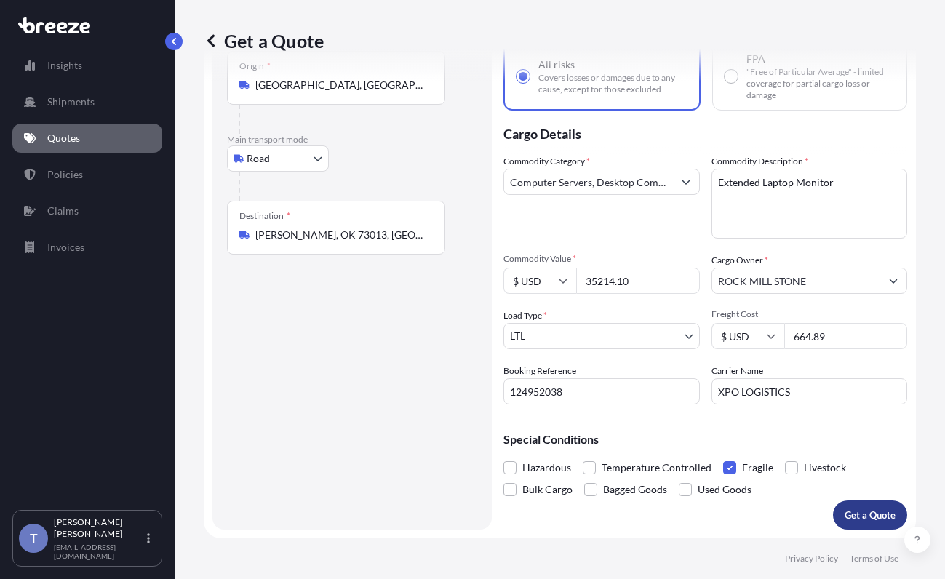
type input "664.89"
click at [863, 501] on button "Get a Quote" at bounding box center [870, 515] width 74 height 29
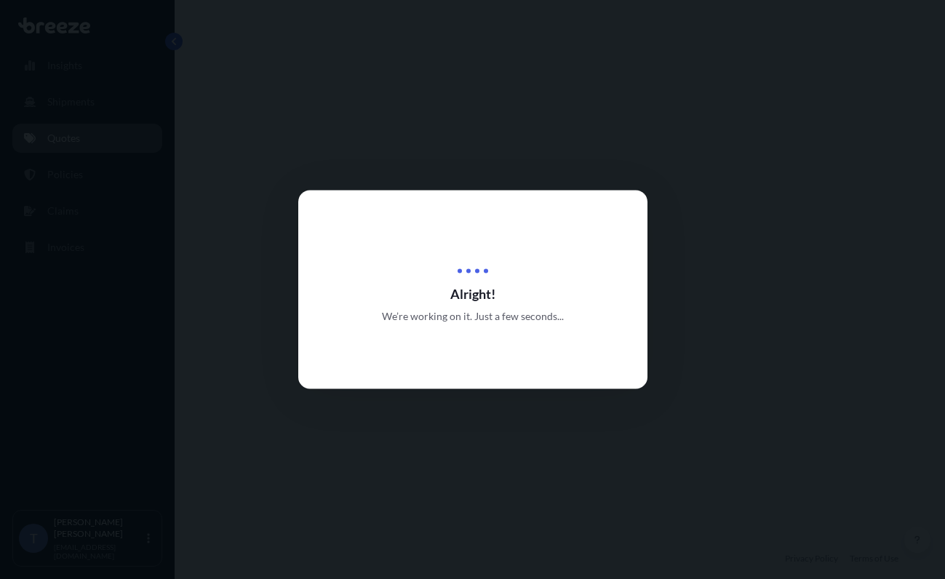
select select "Road"
select select "1"
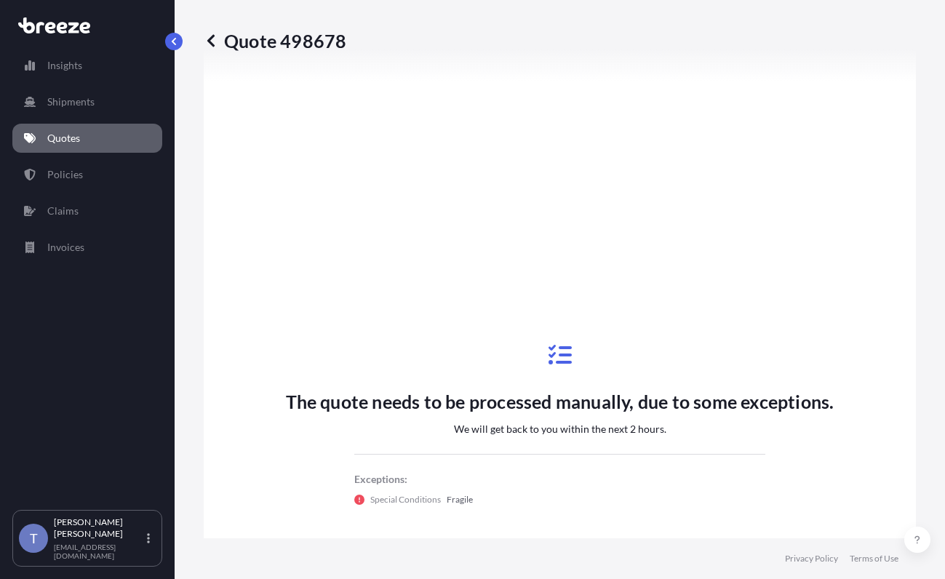
scroll to position [333, 0]
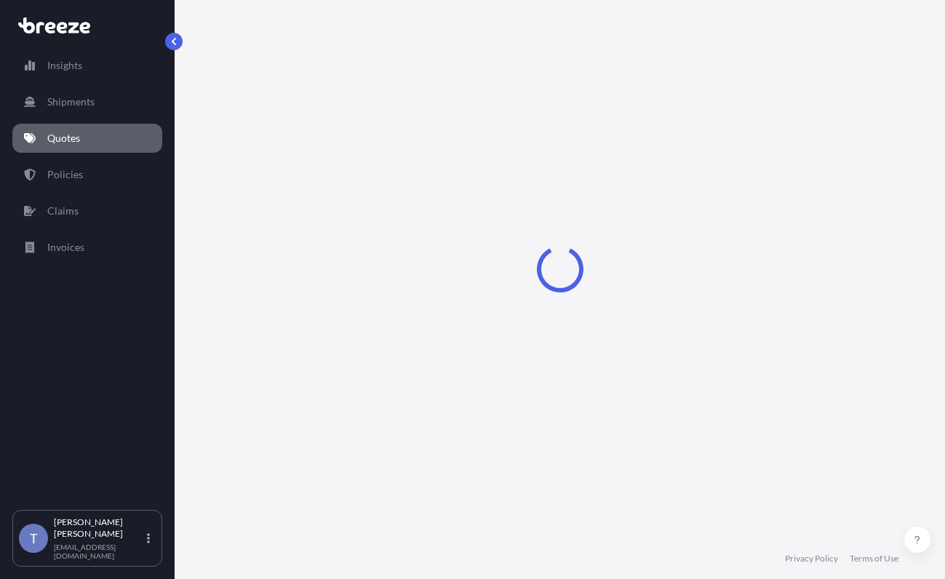
select select "Road"
select select "1"
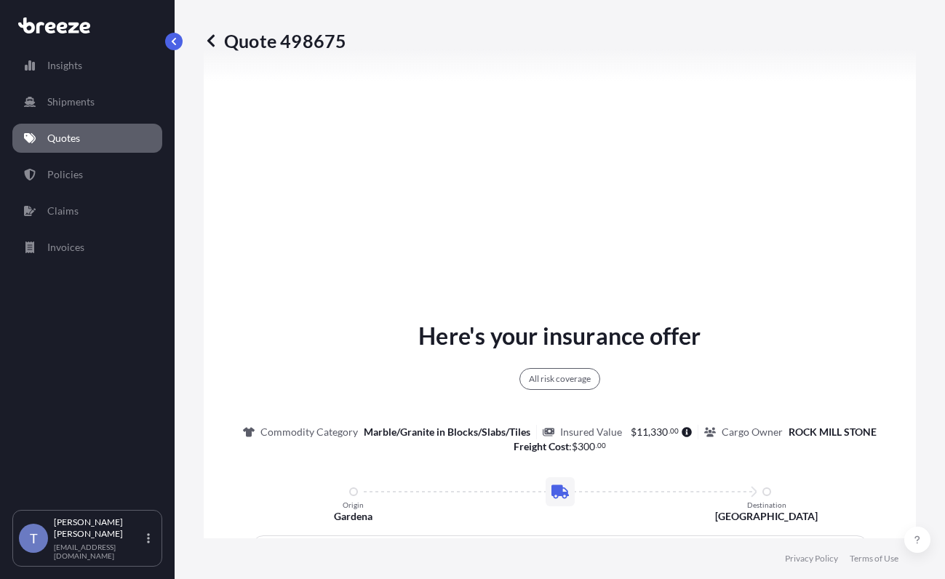
scroll to position [624, 0]
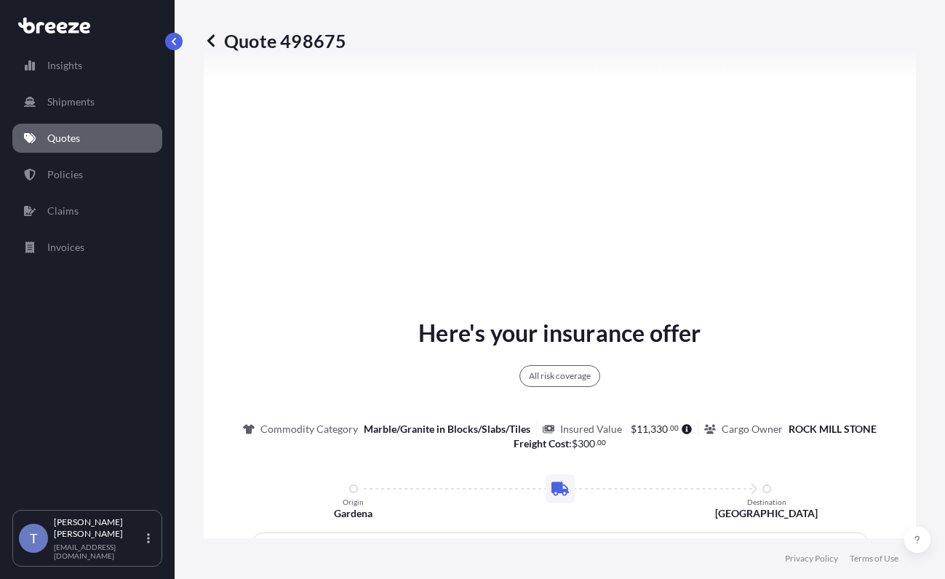
click at [577, 356] on div "Here's your insurance offer All risk coverage Commodity Category Marble/Granite…" at bounding box center [560, 567] width 672 height 1052
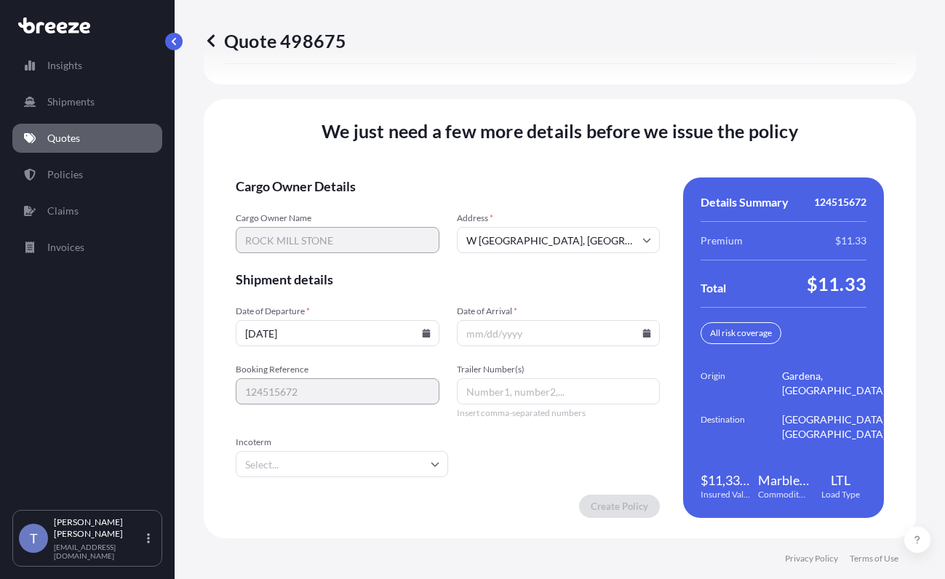
scroll to position [2374, 0]
click at [643, 329] on icon at bounding box center [647, 333] width 8 height 9
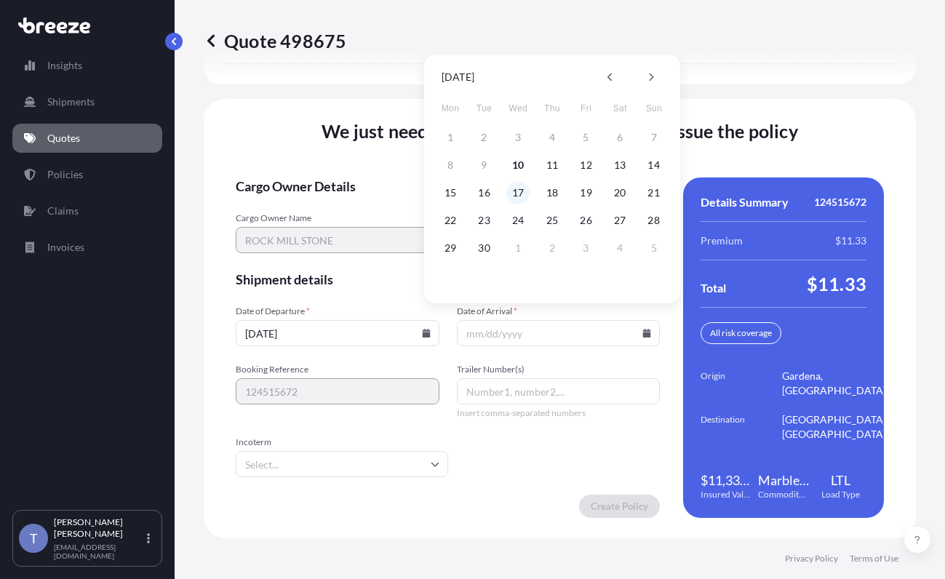
click at [523, 195] on button "17" at bounding box center [517, 192] width 23 height 23
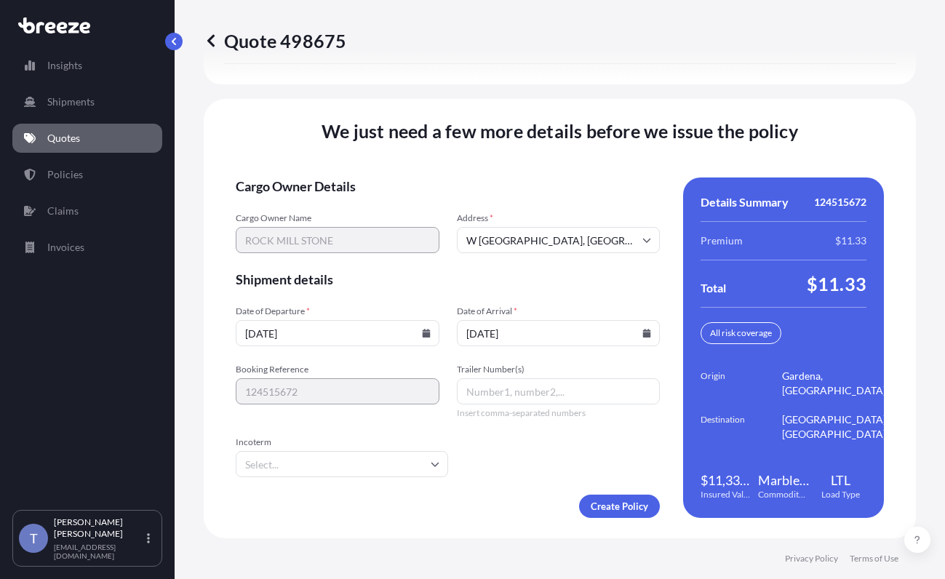
type input "09/17/2025"
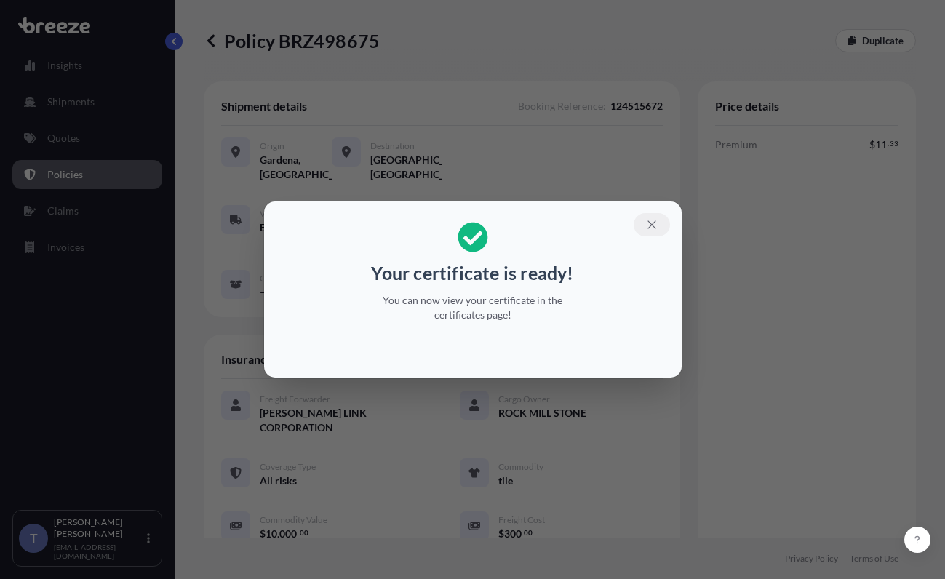
click at [659, 218] on icon "button" at bounding box center [651, 224] width 13 height 13
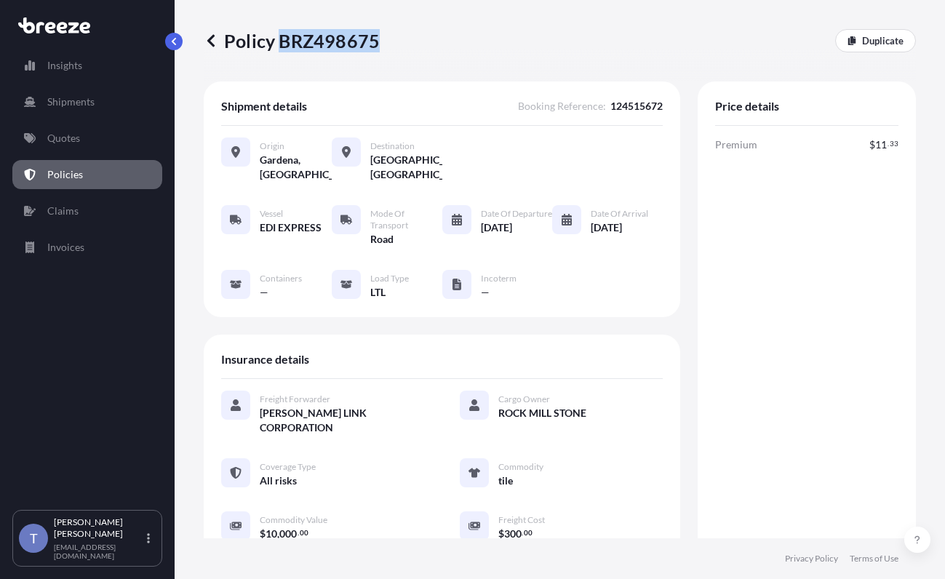
drag, startPoint x: 383, startPoint y: 50, endPoint x: 470, endPoint y: 129, distance: 117.5
click at [288, 47] on p "Policy BRZ498675" at bounding box center [292, 40] width 176 height 23
copy p "BRZ498675"
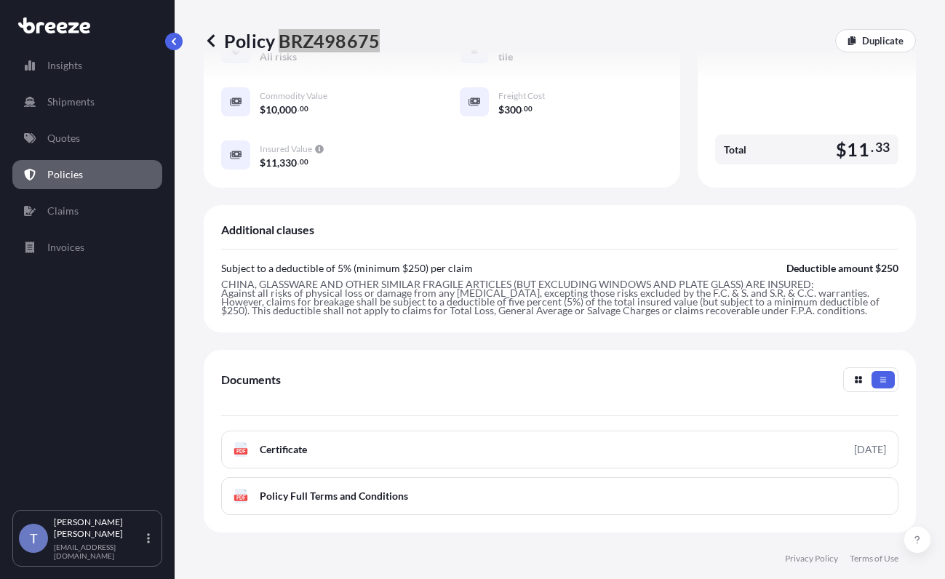
scroll to position [582, 0]
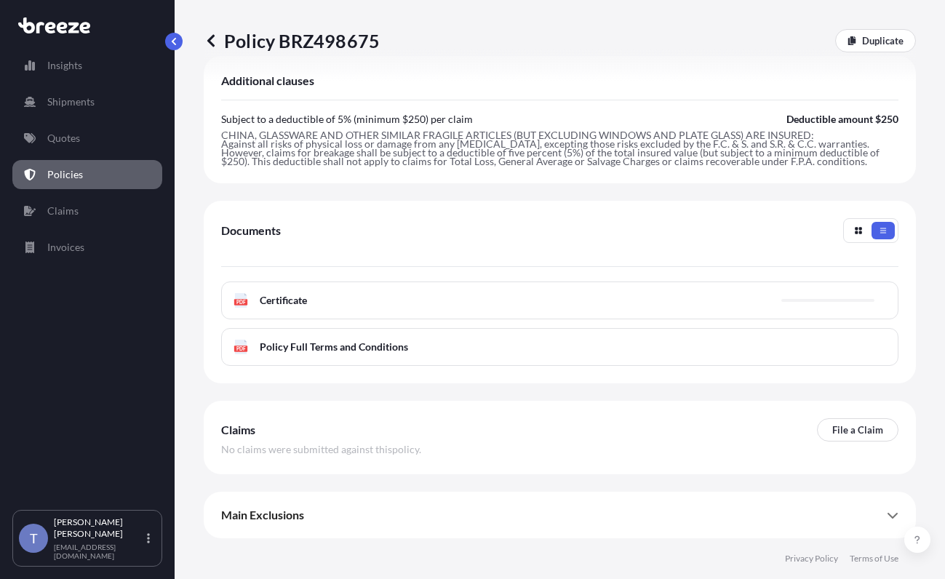
click at [514, 319] on div "PDF Certificate" at bounding box center [559, 301] width 677 height 38
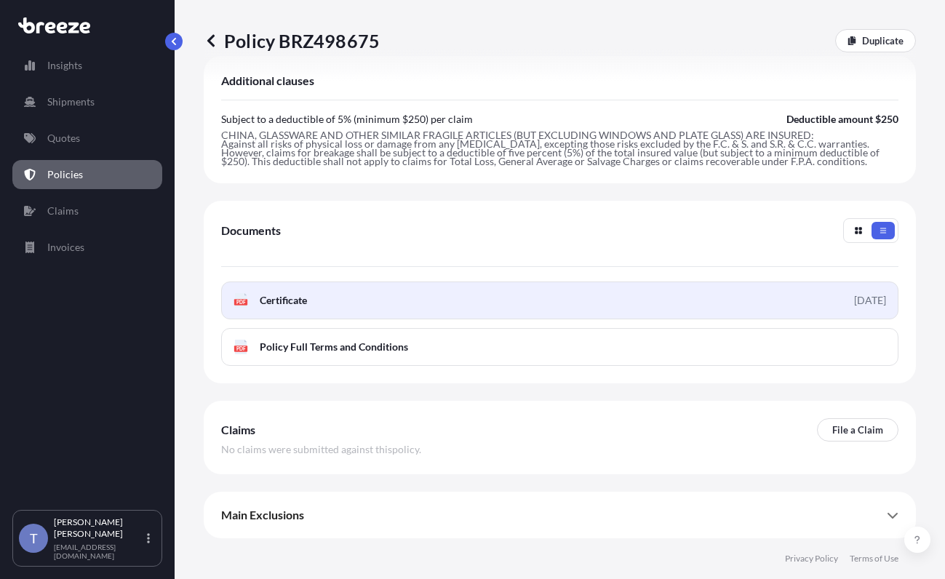
click at [301, 308] on span "Certificate" at bounding box center [283, 300] width 47 height 15
